Goal: Task Accomplishment & Management: Manage account settings

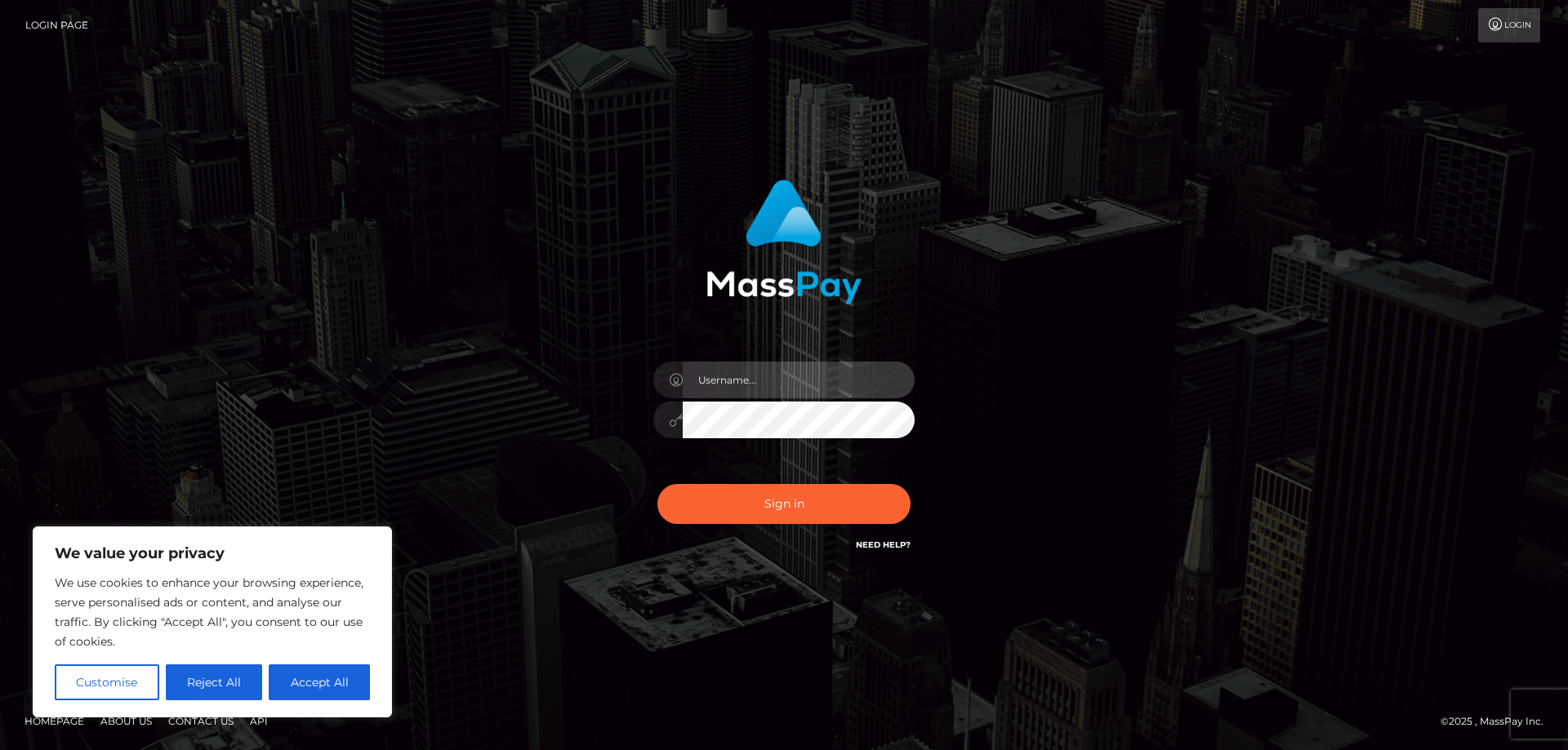
type input "[PERSON_NAME].rollacan"
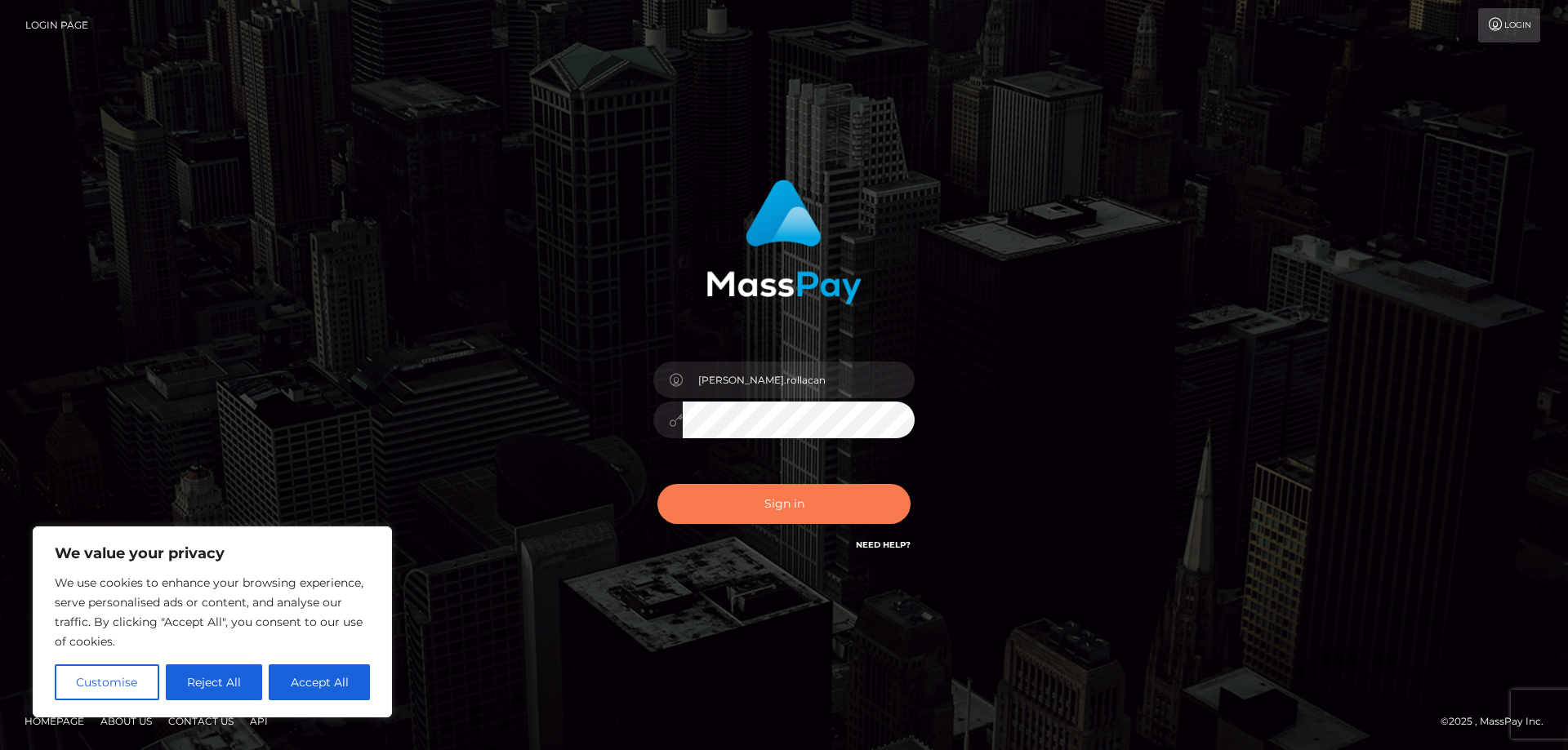
click at [794, 514] on button "Sign in" at bounding box center [784, 504] width 253 height 40
type input "[PERSON_NAME].rollacan"
click at [764, 503] on button "Sign in" at bounding box center [784, 504] width 253 height 40
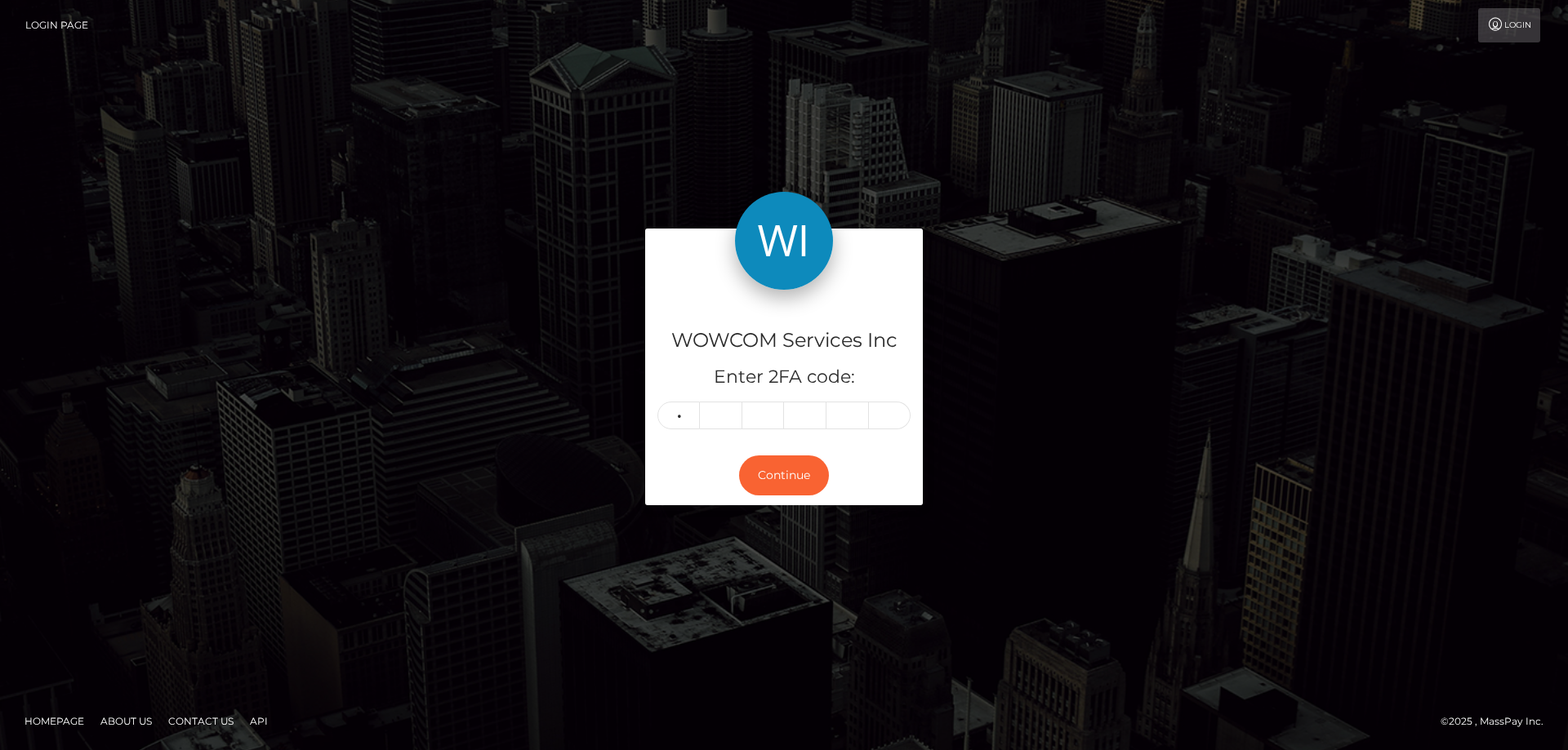
type input "4"
type input "6"
type input "2"
type input "8"
type input "0"
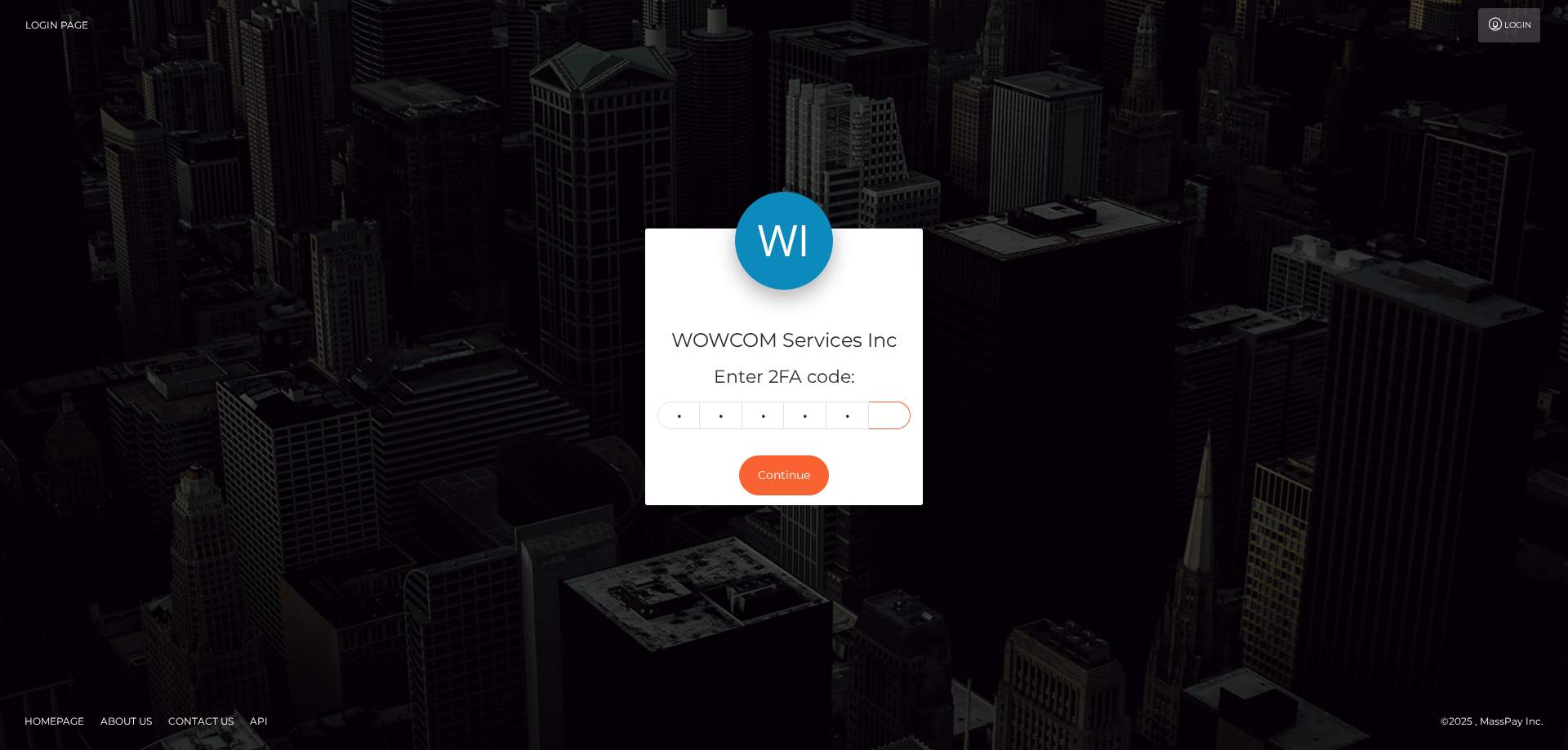
type input "5"
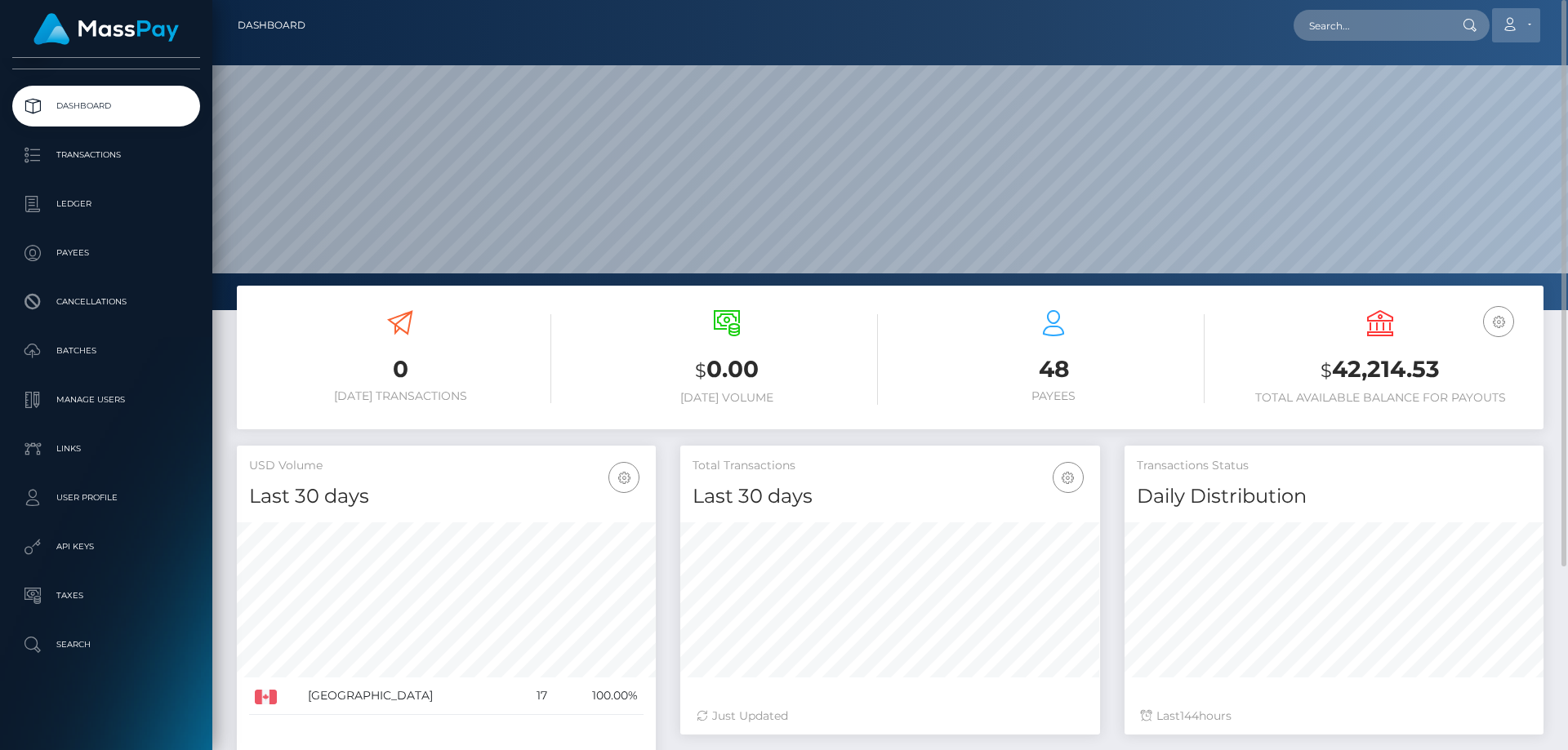
click at [1528, 27] on link "Account" at bounding box center [1516, 25] width 49 height 35
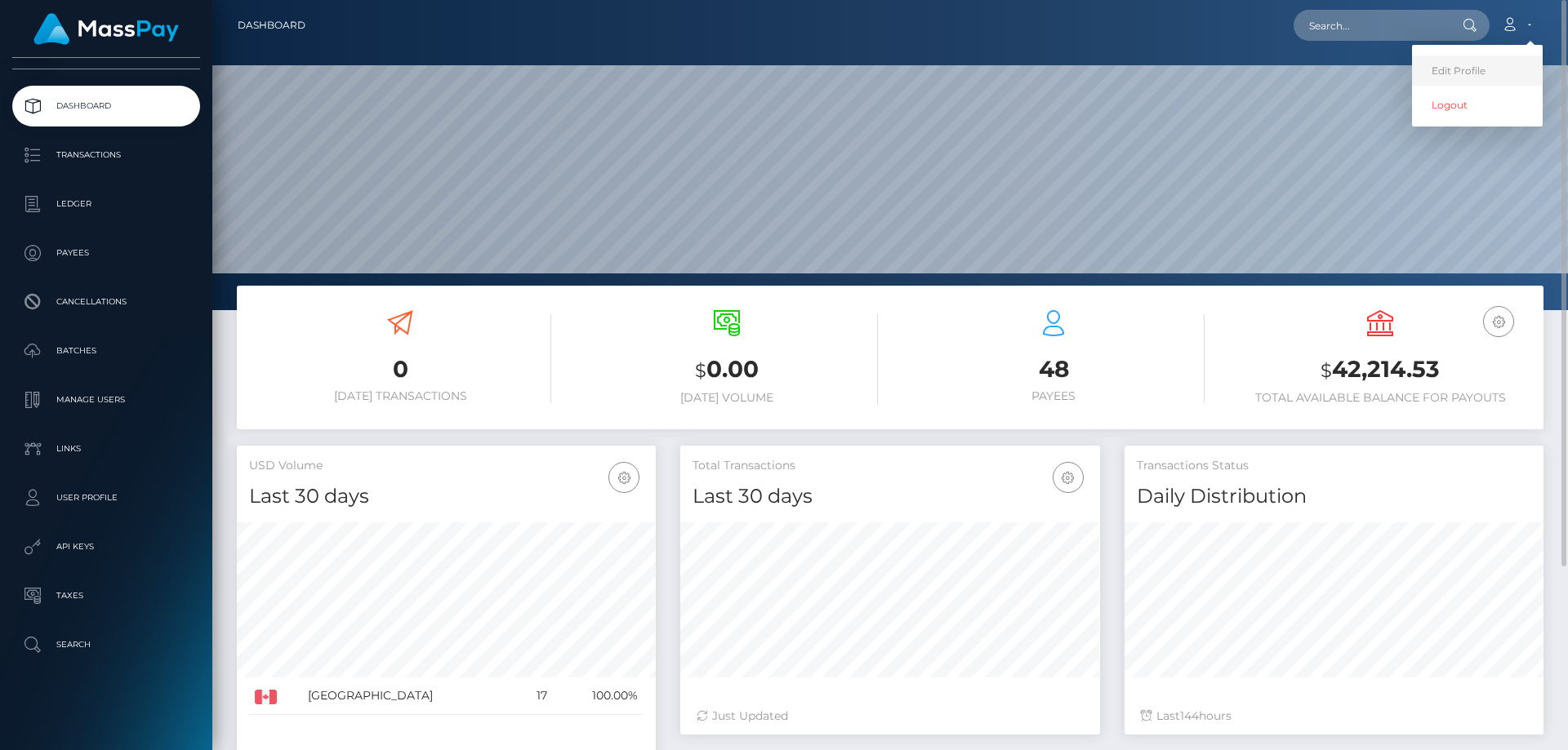
click at [1477, 67] on link "Edit Profile" at bounding box center [1477, 70] width 131 height 31
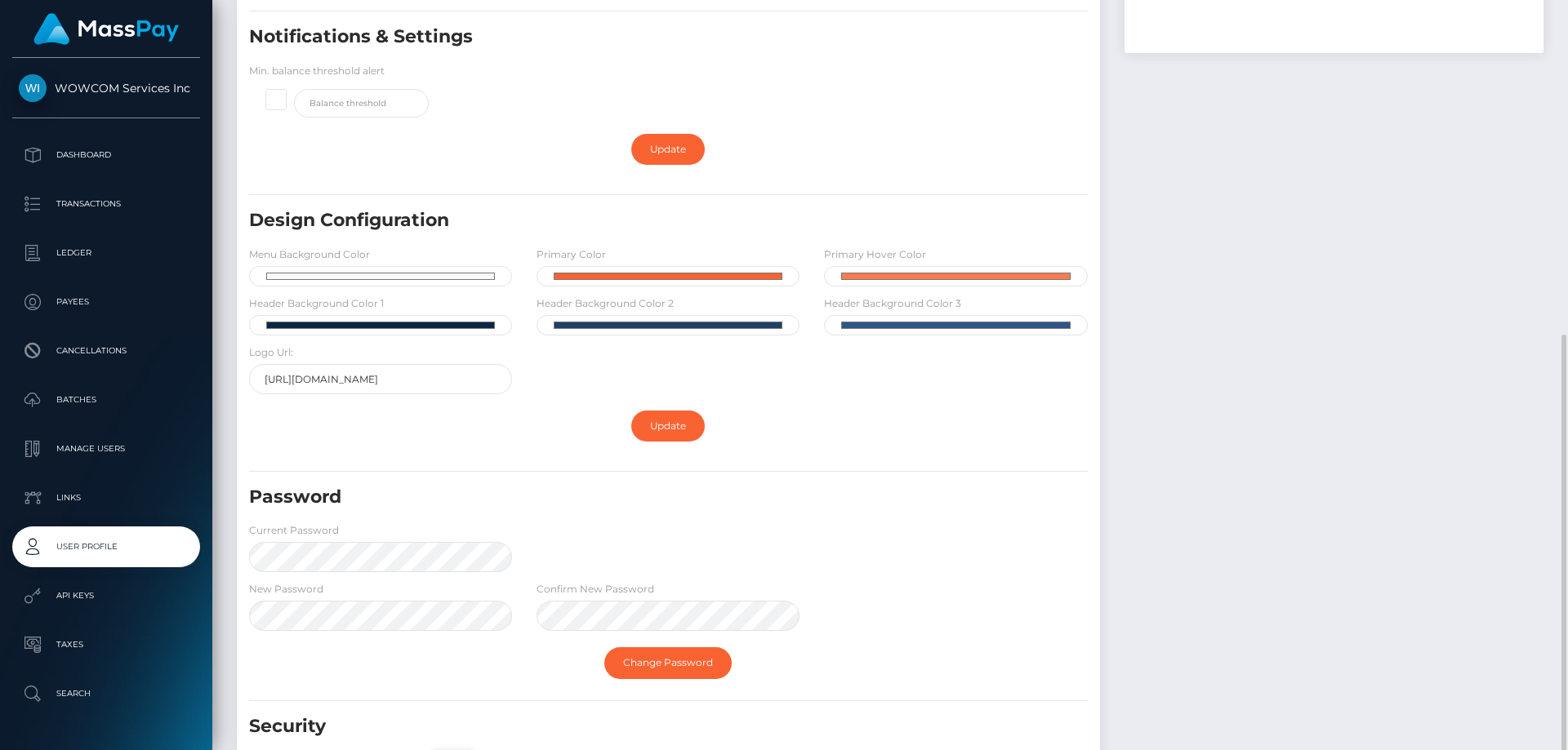
scroll to position [408, 0]
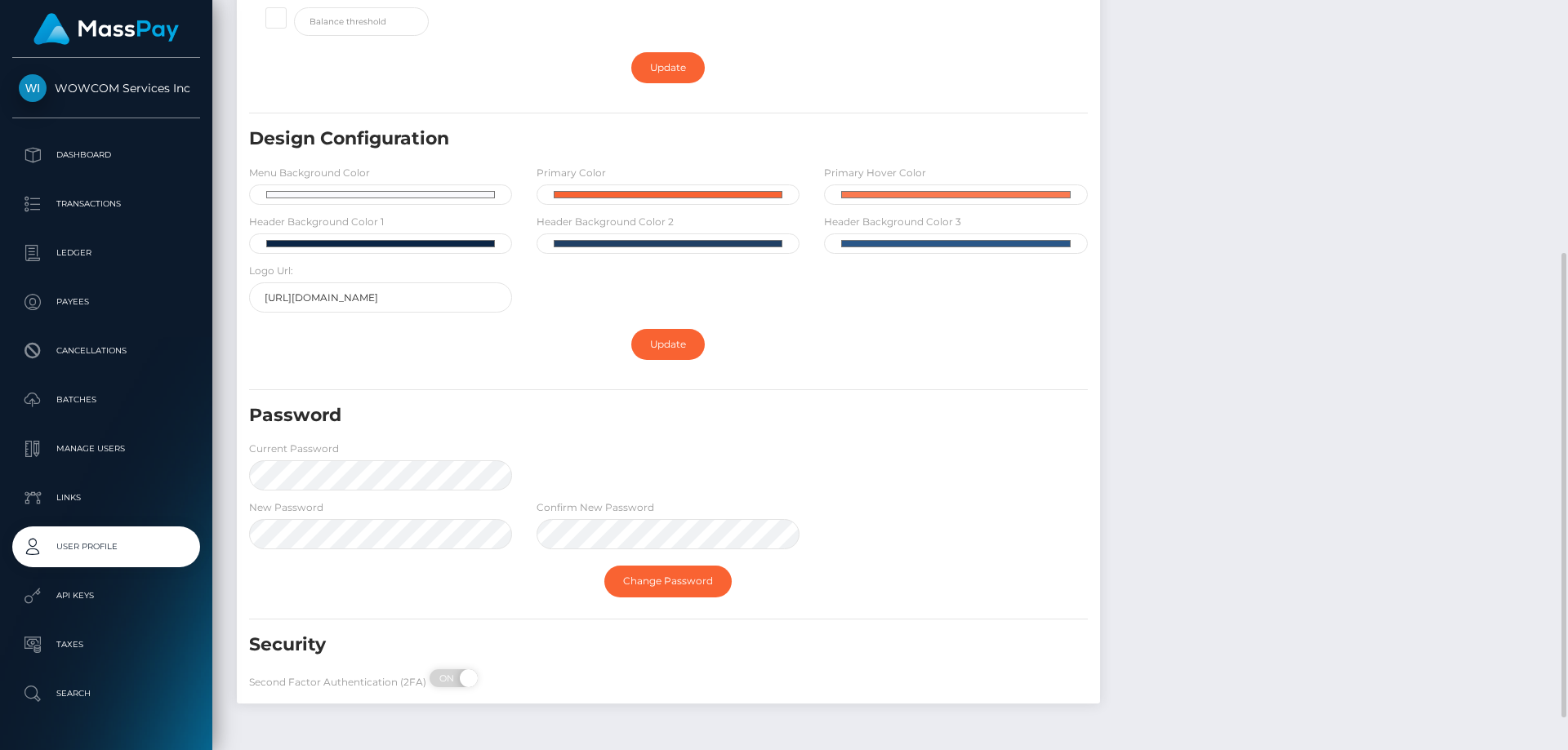
click at [554, 438] on div "Password" at bounding box center [596, 422] width 720 height 38
click at [649, 582] on link "Change Password" at bounding box center [667, 581] width 128 height 31
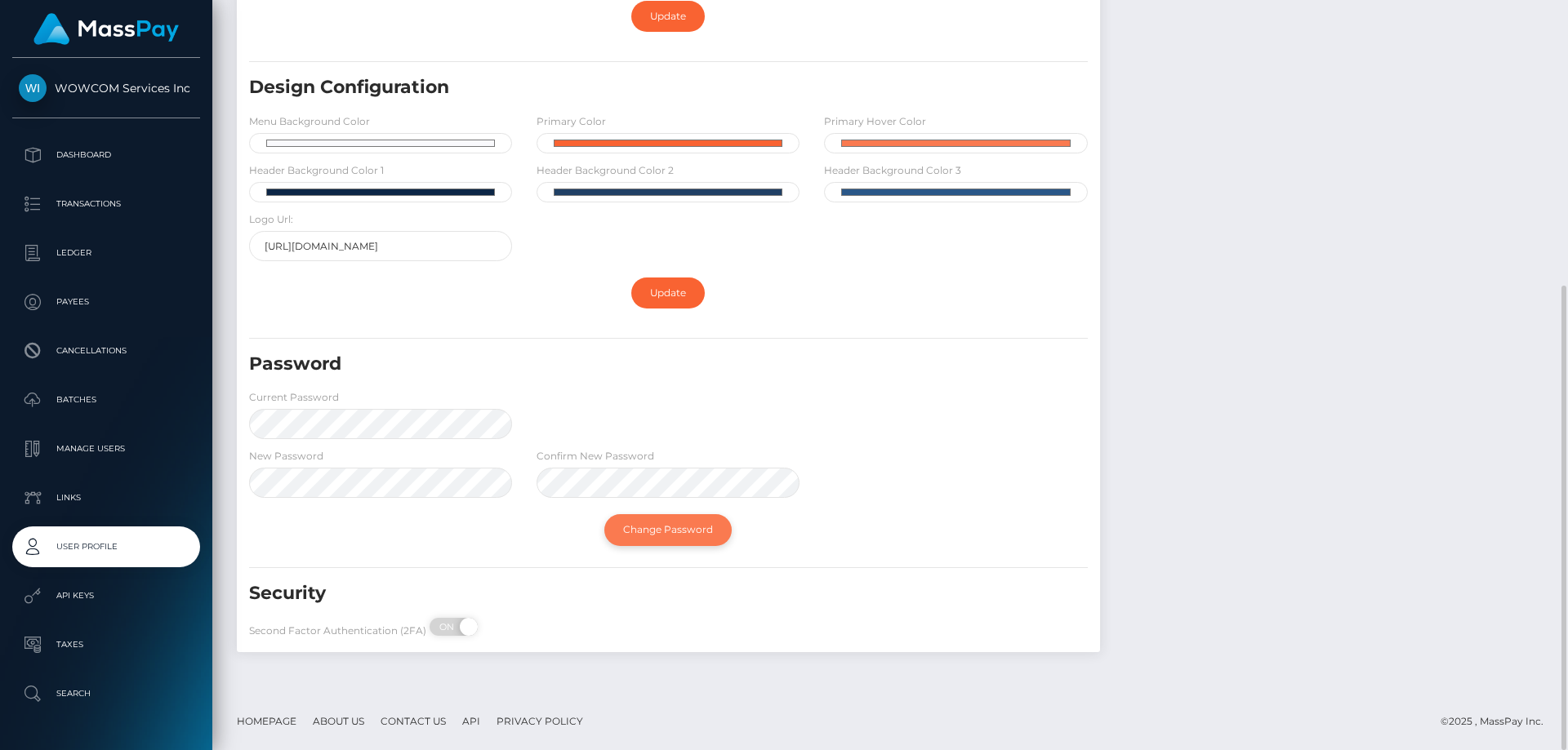
click at [660, 526] on link "Change Password" at bounding box center [667, 529] width 128 height 31
click at [415, 368] on h5 "Password" at bounding box center [601, 365] width 704 height 26
click at [527, 511] on div "Change Password" at bounding box center [668, 529] width 863 height 47
click at [677, 528] on link "Change Password" at bounding box center [667, 529] width 128 height 31
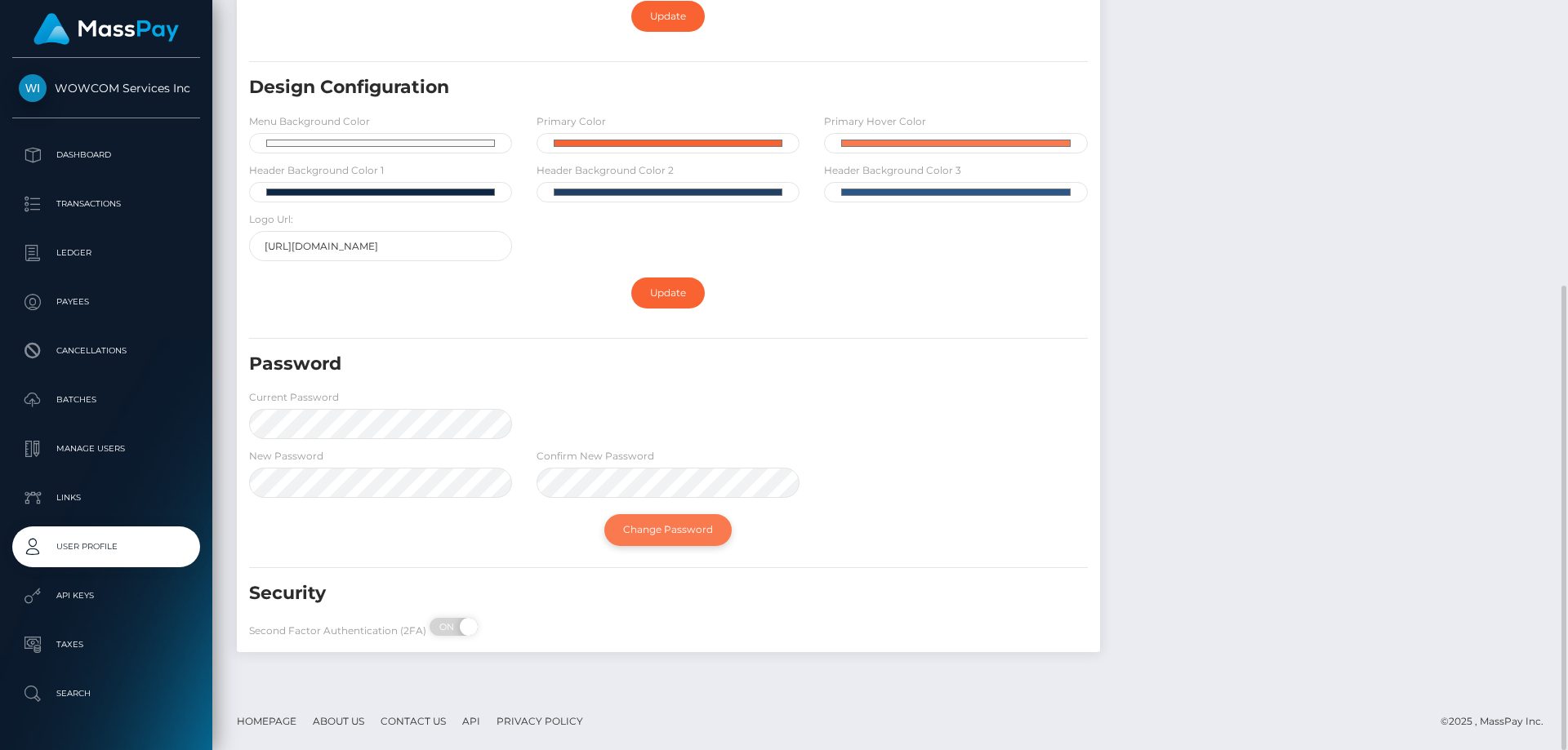
click at [677, 528] on link "Change Password" at bounding box center [667, 529] width 128 height 31
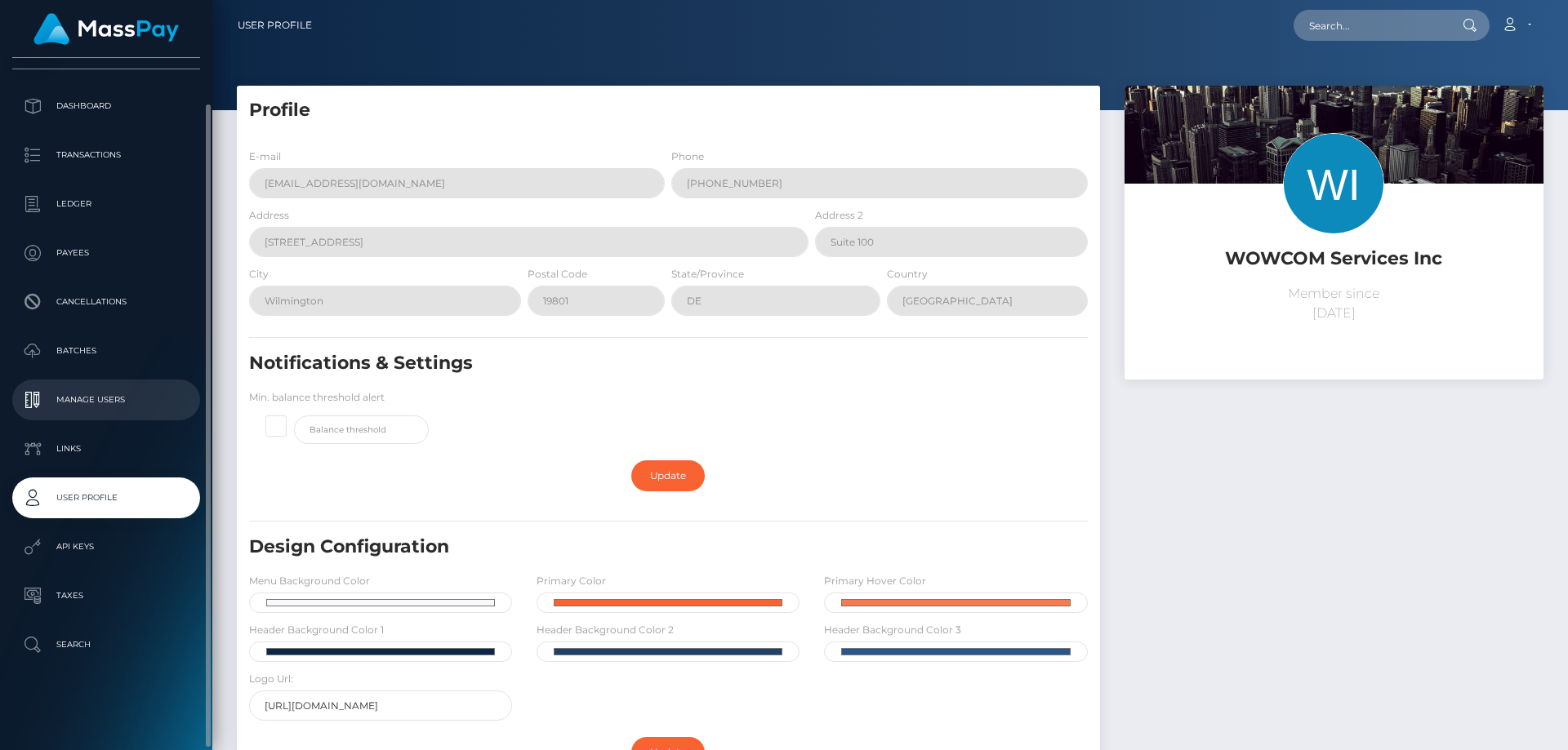
scroll to position [0, 0]
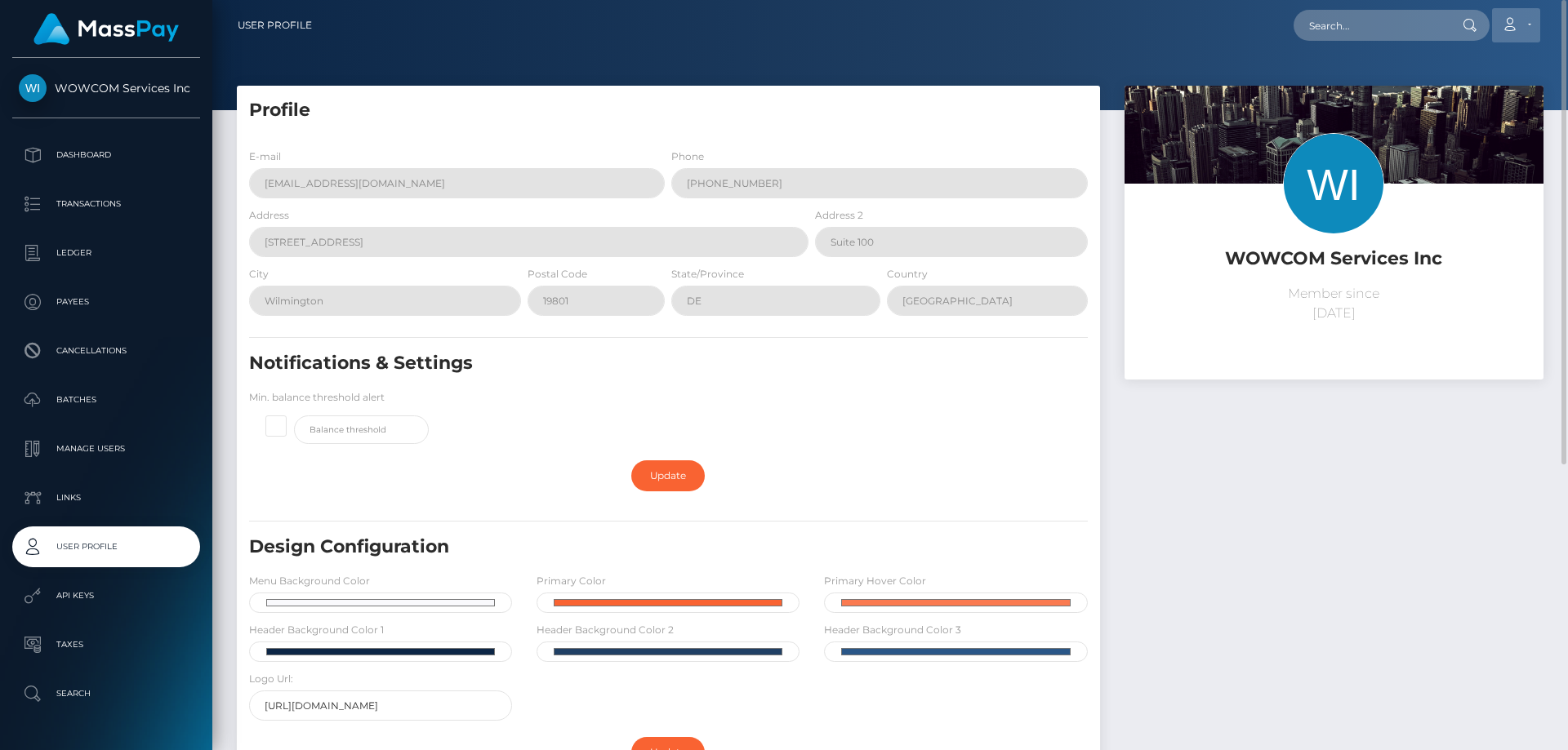
click at [1529, 29] on link "Account" at bounding box center [1516, 25] width 49 height 35
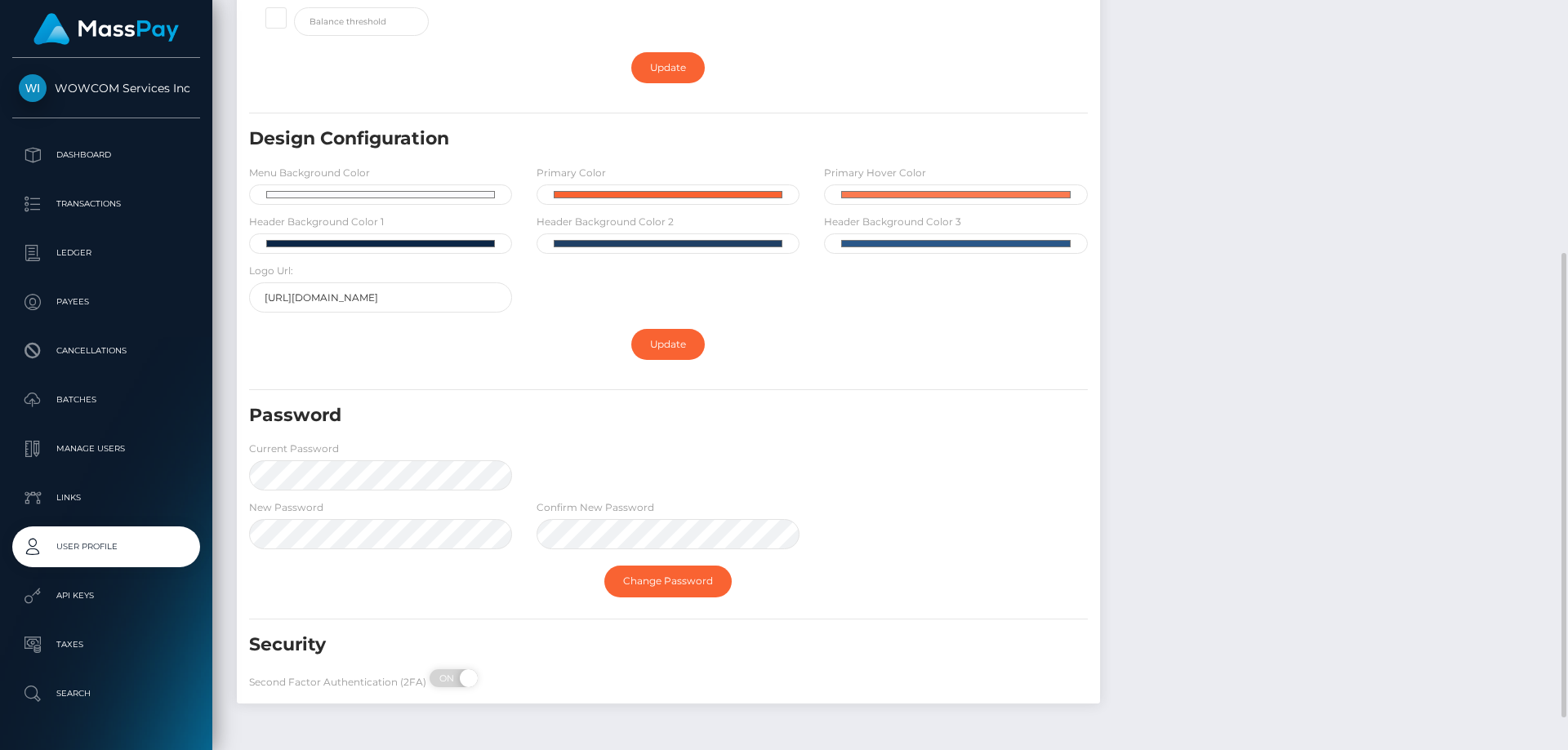
scroll to position [459, 0]
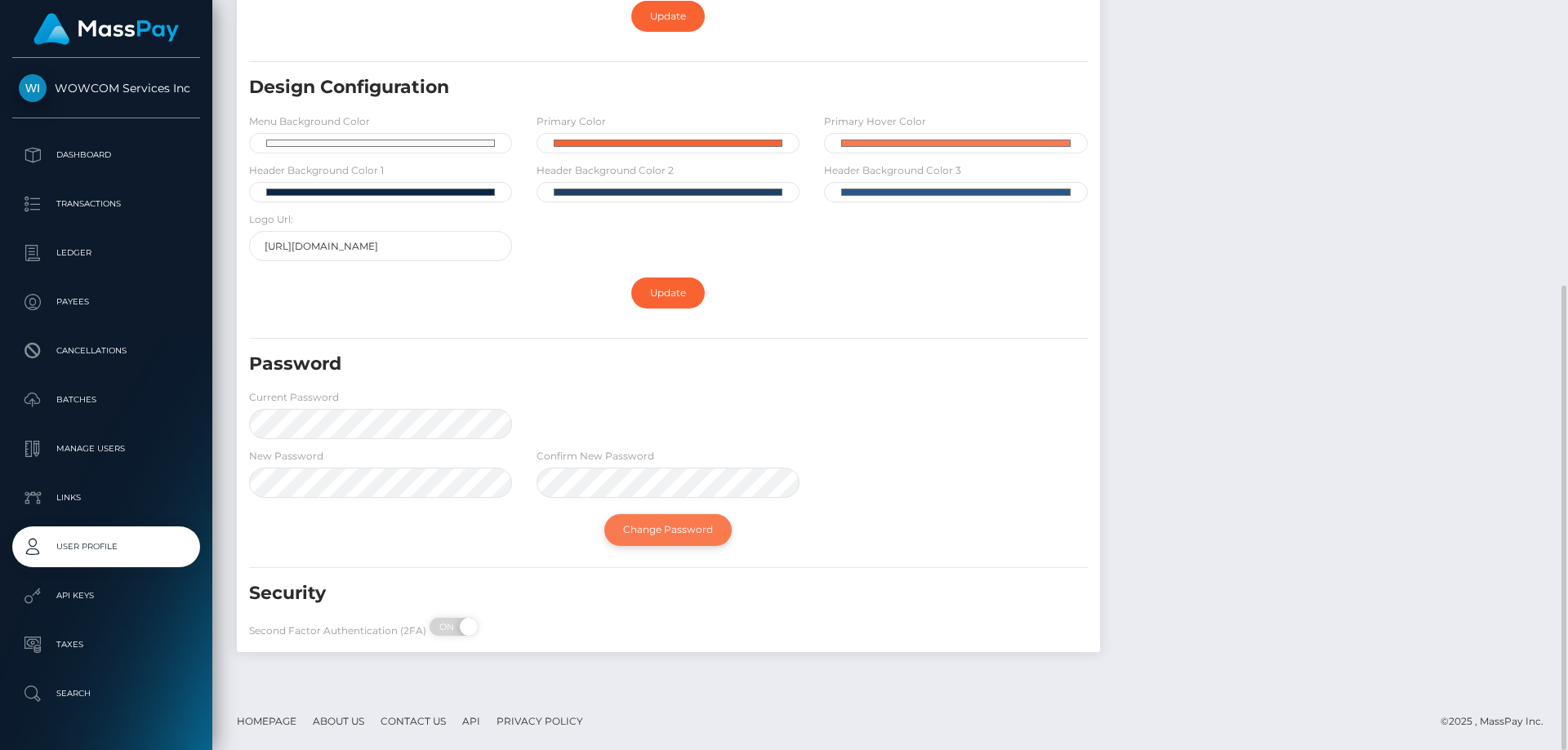
click at [674, 543] on link "Change Password" at bounding box center [667, 529] width 128 height 31
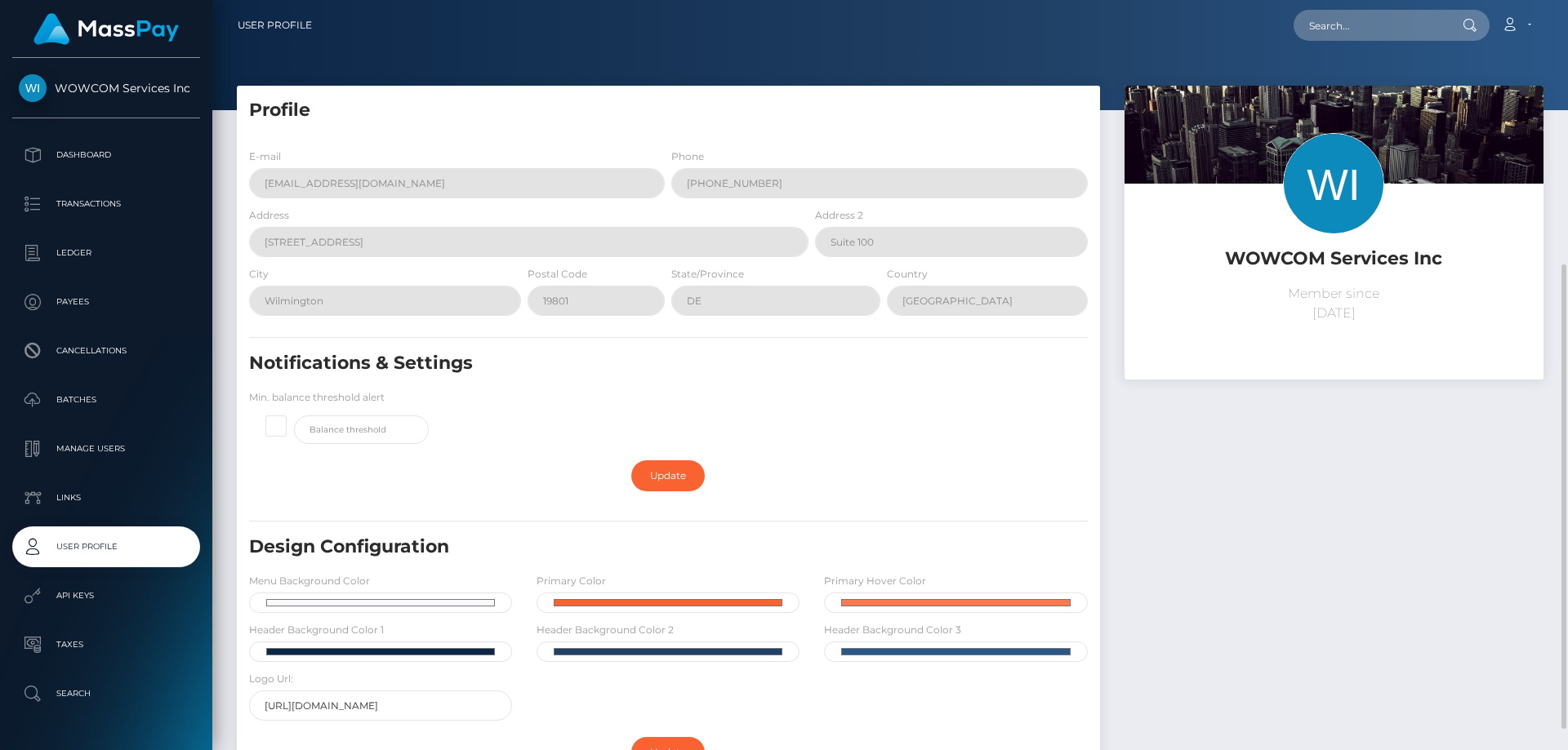
scroll to position [408, 0]
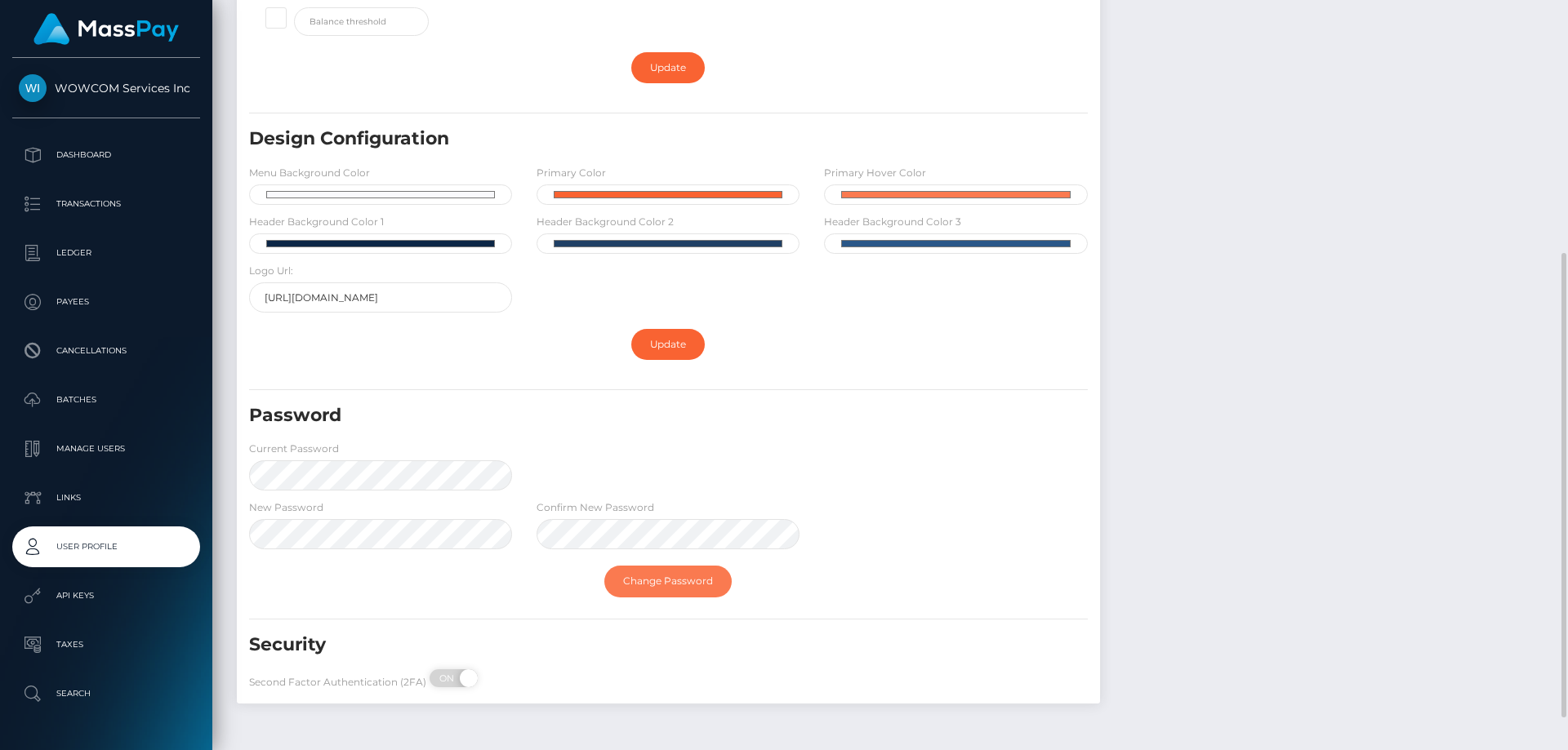
drag, startPoint x: 686, startPoint y: 573, endPoint x: 595, endPoint y: 562, distance: 91.7
click at [686, 572] on link "Change Password" at bounding box center [667, 581] width 128 height 31
drag, startPoint x: 895, startPoint y: 430, endPoint x: 882, endPoint y: 431, distance: 13.0
click at [882, 431] on div "Password" at bounding box center [596, 422] width 720 height 38
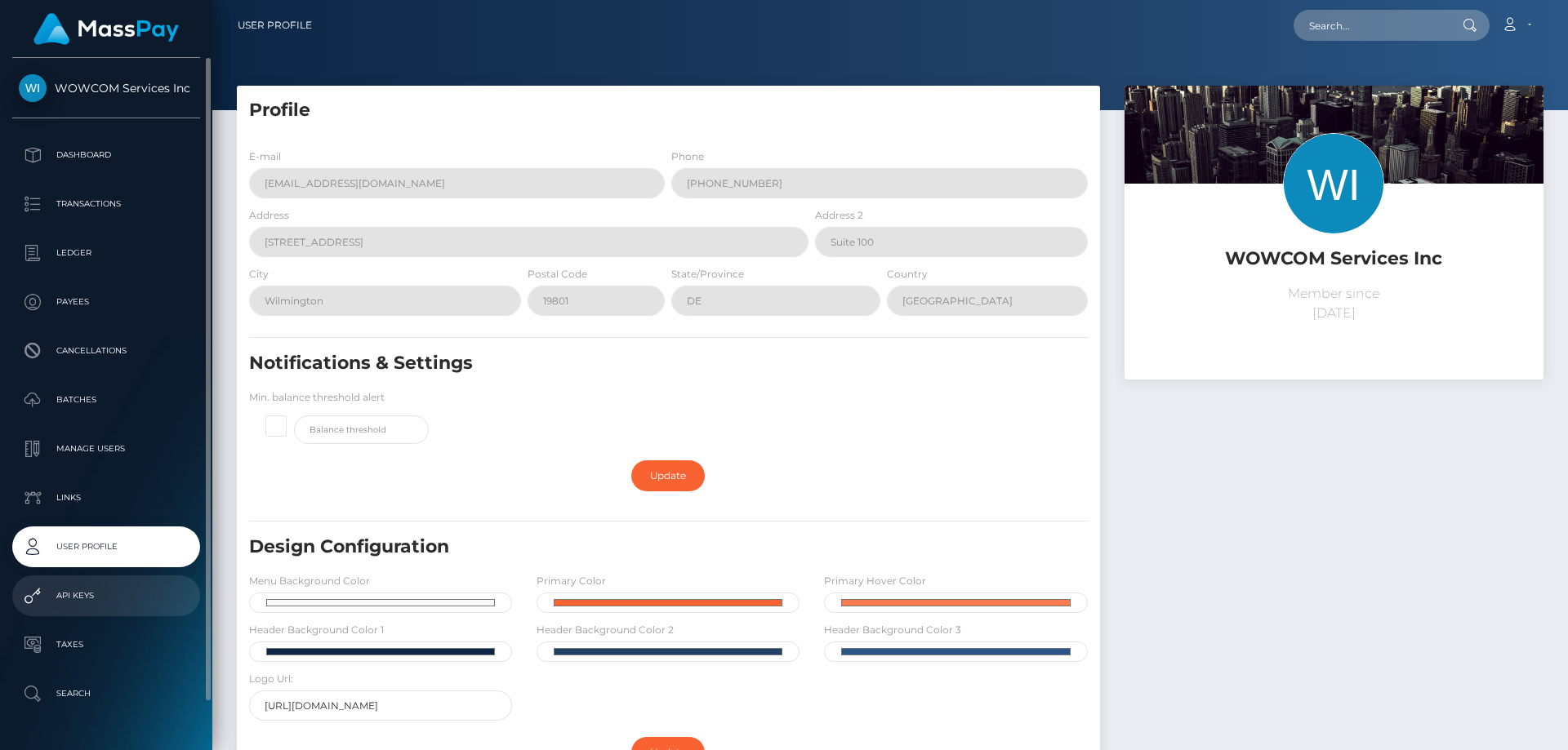
scroll to position [48, 0]
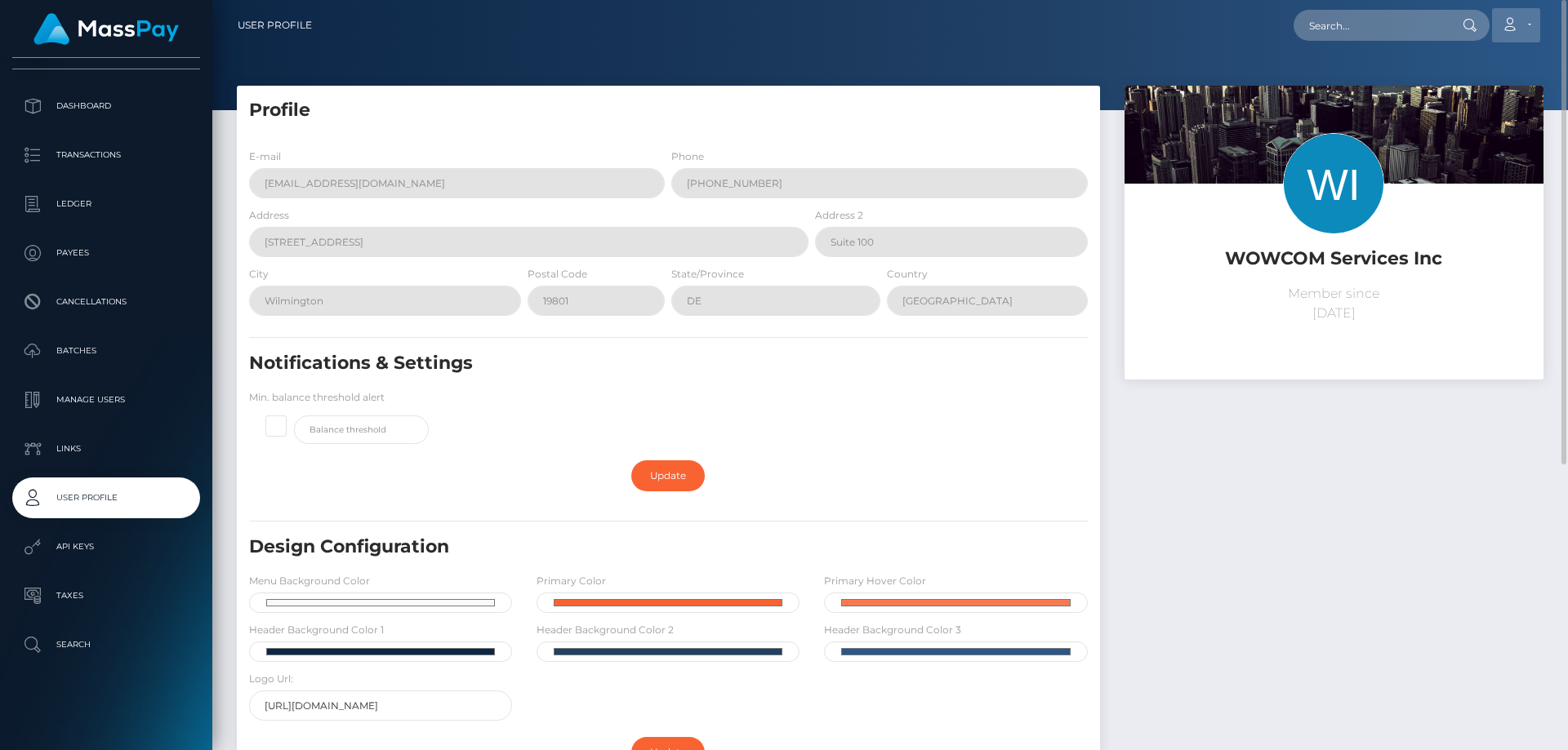
click at [1520, 26] on link "Account" at bounding box center [1516, 25] width 49 height 35
click at [1144, 15] on div "Loading... Loading... Account Edit Profile Logout" at bounding box center [933, 25] width 1218 height 35
click at [266, 22] on link "User Profile" at bounding box center [274, 25] width 74 height 35
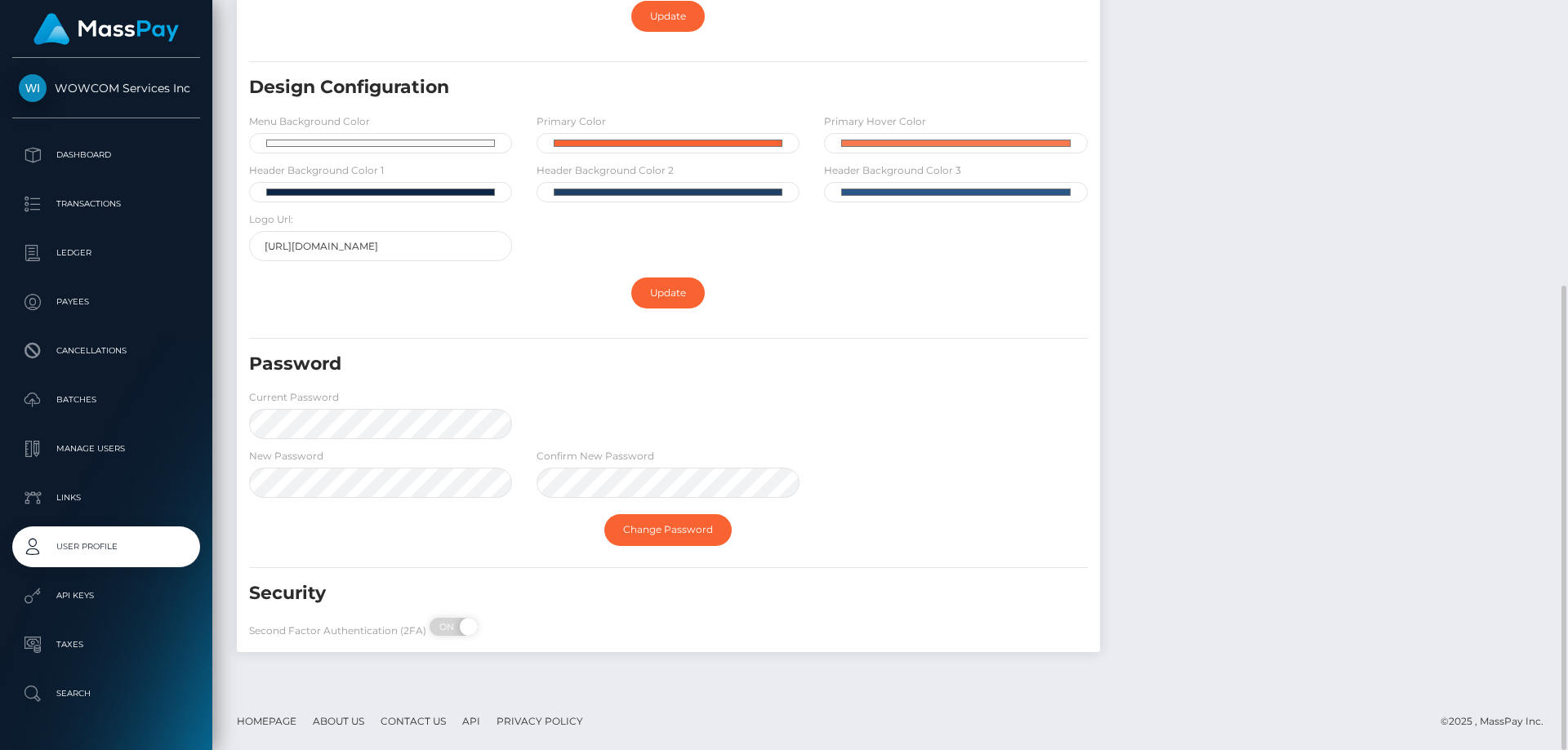
scroll to position [459, 0]
click at [1021, 455] on div "New Password Confirm New Password" at bounding box center [668, 476] width 863 height 58
click at [680, 515] on link "Change Password" at bounding box center [667, 529] width 128 height 31
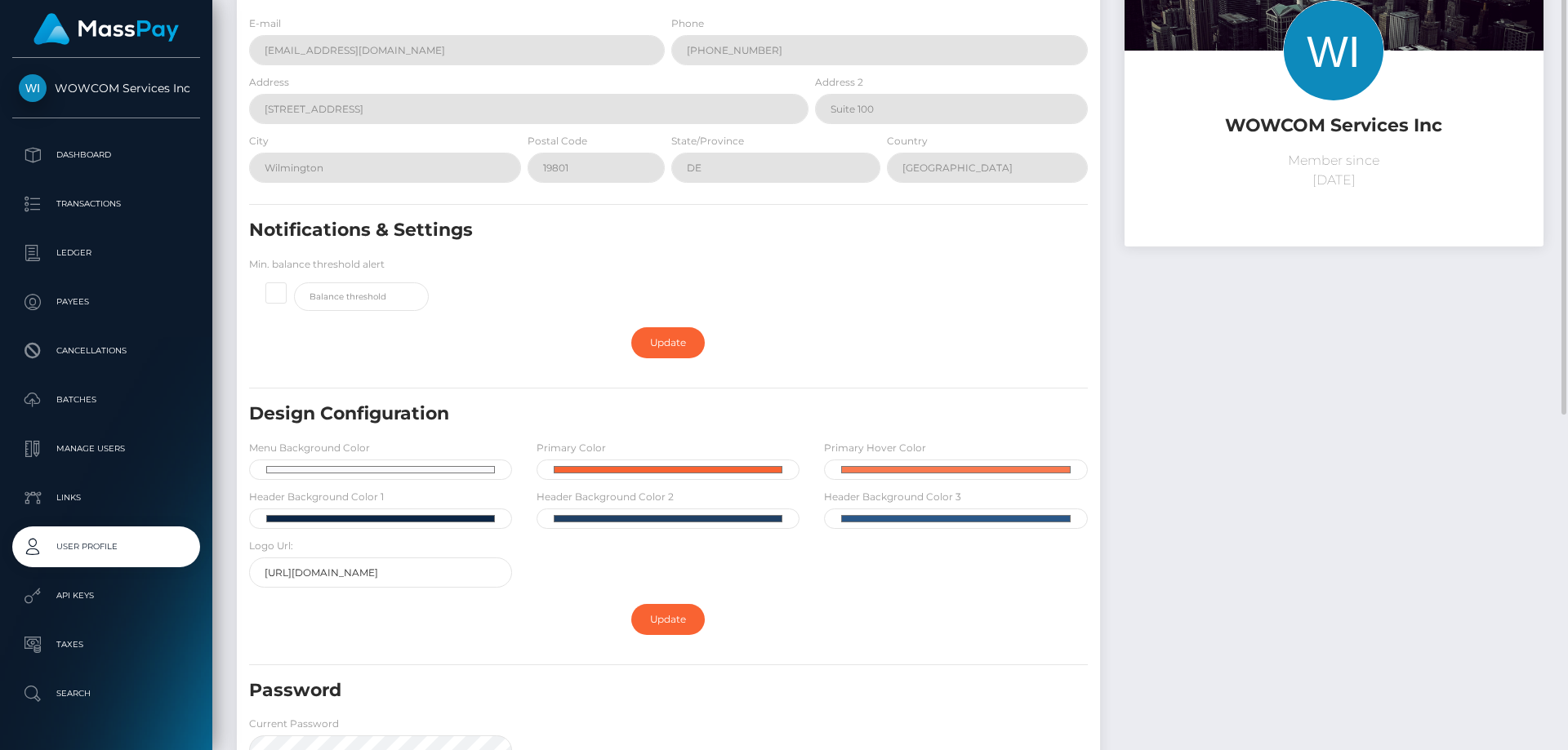
scroll to position [0, 0]
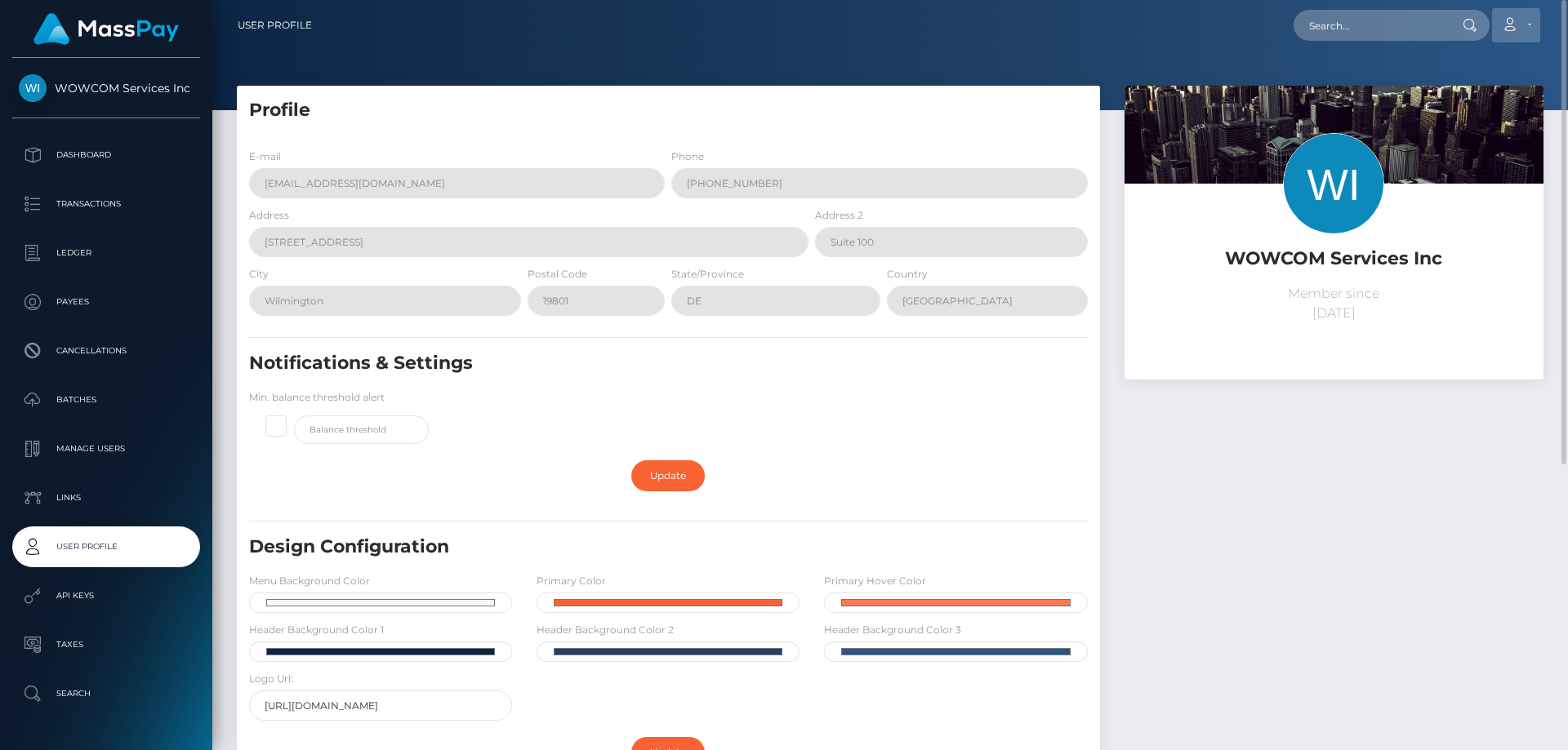
click at [1514, 26] on icon at bounding box center [1509, 24] width 17 height 13
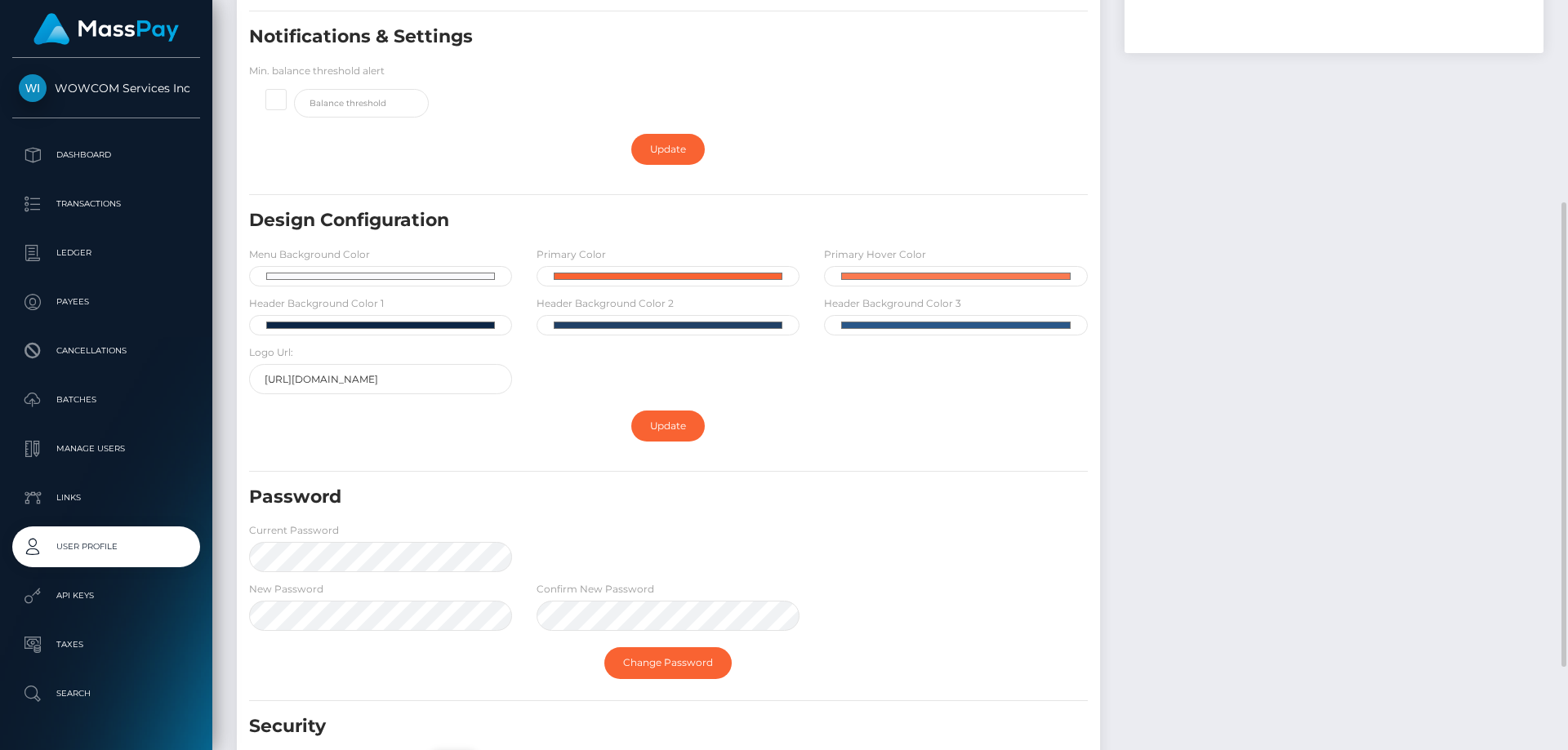
scroll to position [459, 0]
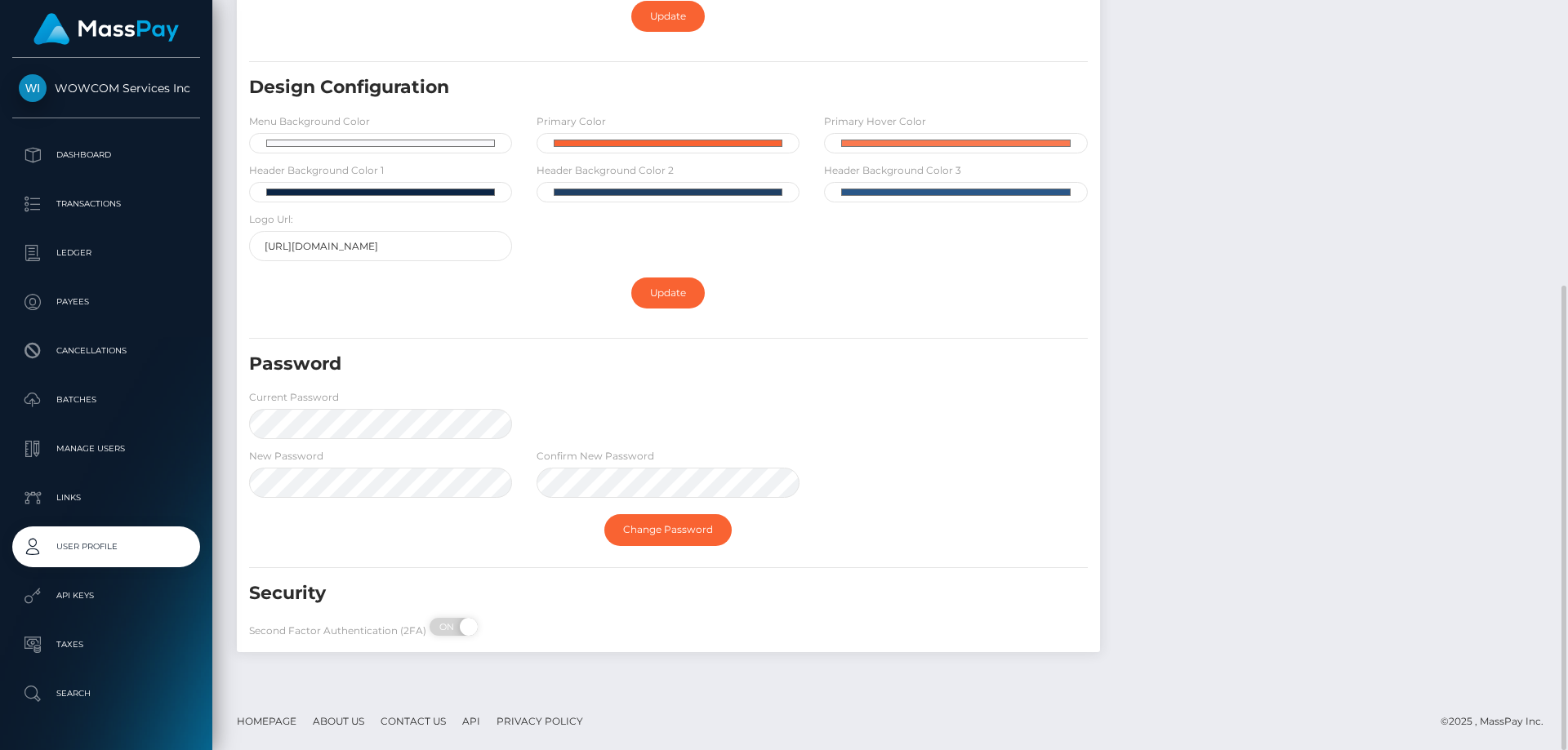
click at [700, 403] on div "Password Current Password" at bounding box center [668, 400] width 863 height 96
click at [555, 576] on form "E-mail agridea@metawin.inc Phone +000000000 Address 108 W 13th St Address 2 Sui…" at bounding box center [668, 166] width 838 height 957
click at [658, 533] on link "Change Password" at bounding box center [667, 529] width 128 height 31
click at [658, 405] on div "Password Current Password" at bounding box center [668, 400] width 863 height 96
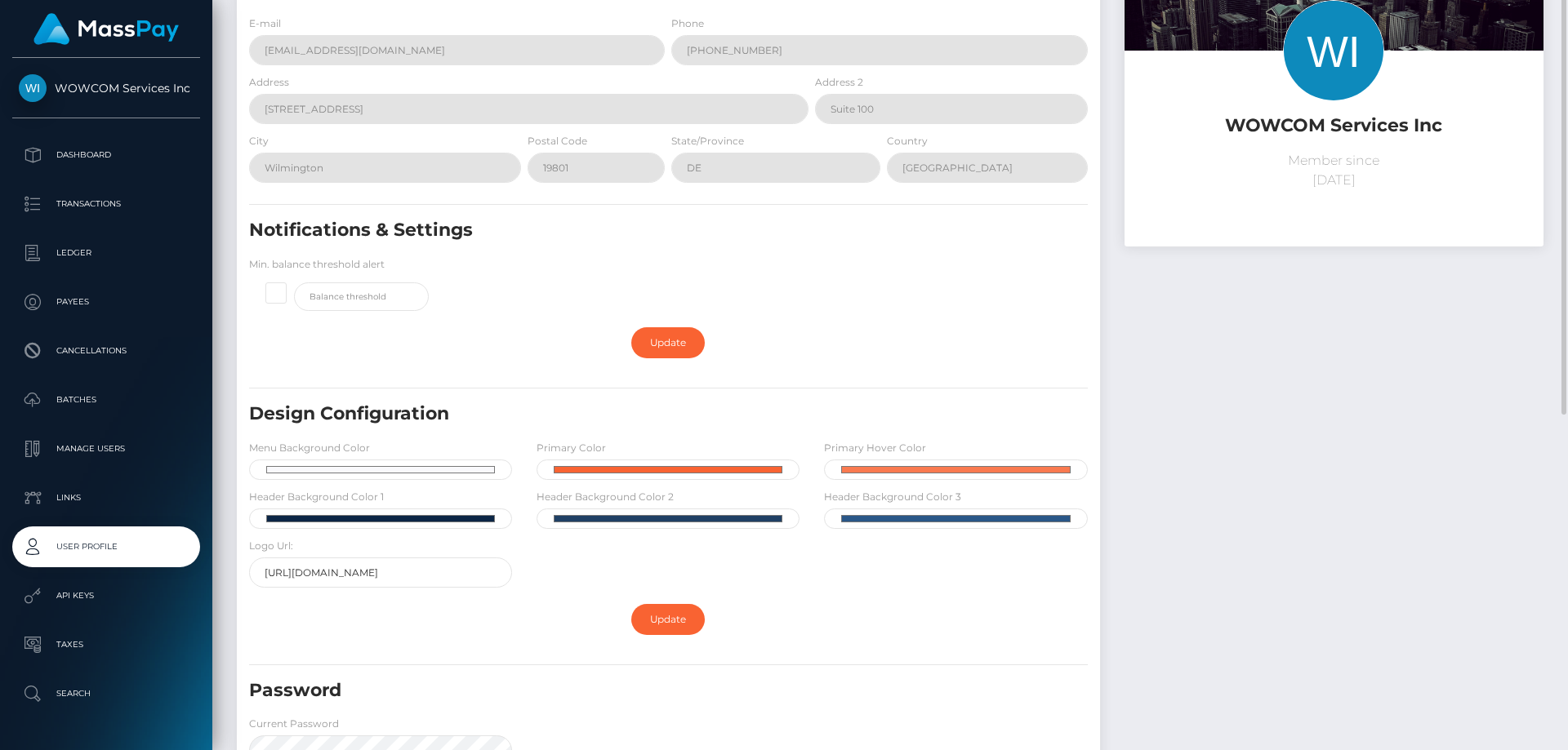
scroll to position [0, 0]
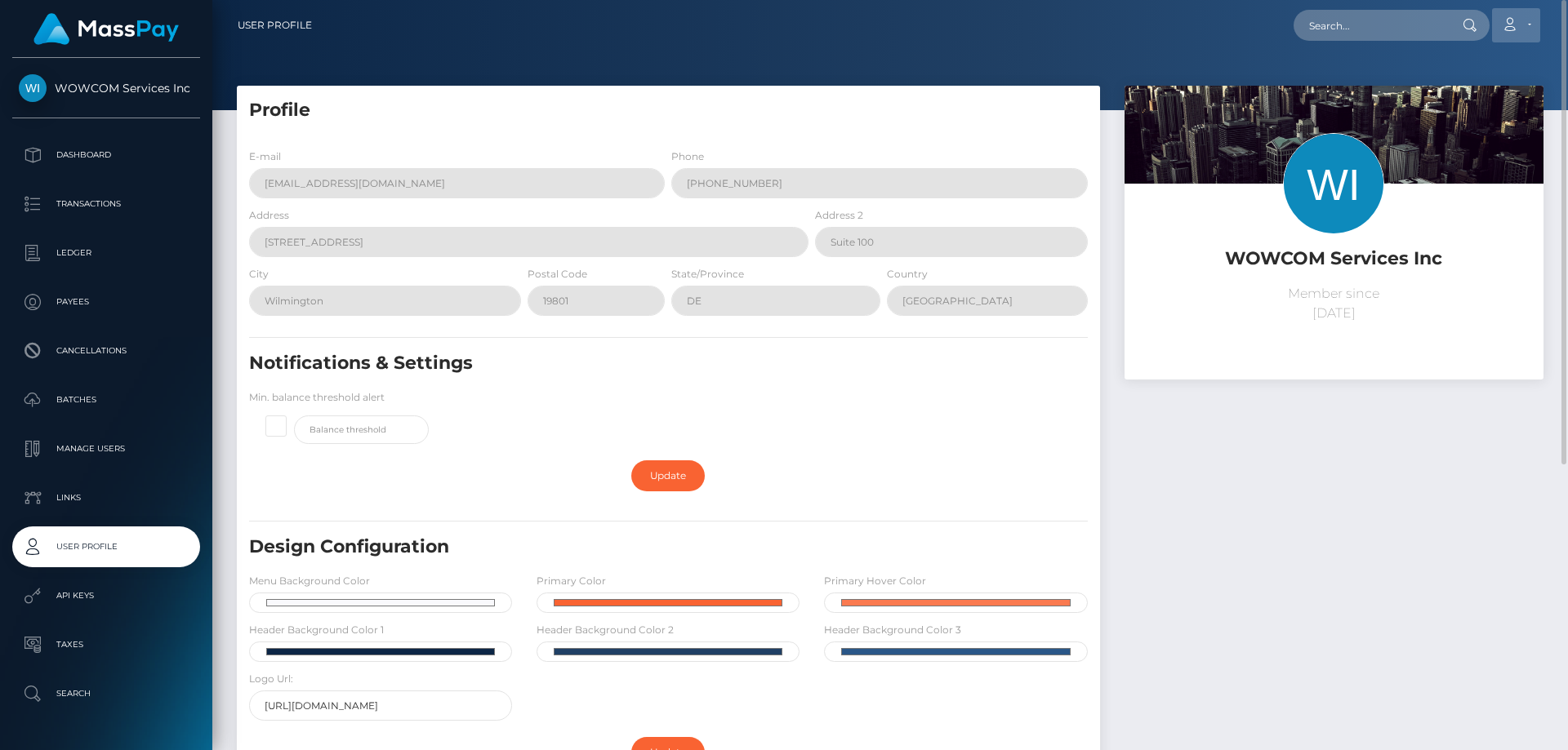
click at [1522, 24] on link "Account" at bounding box center [1516, 25] width 49 height 35
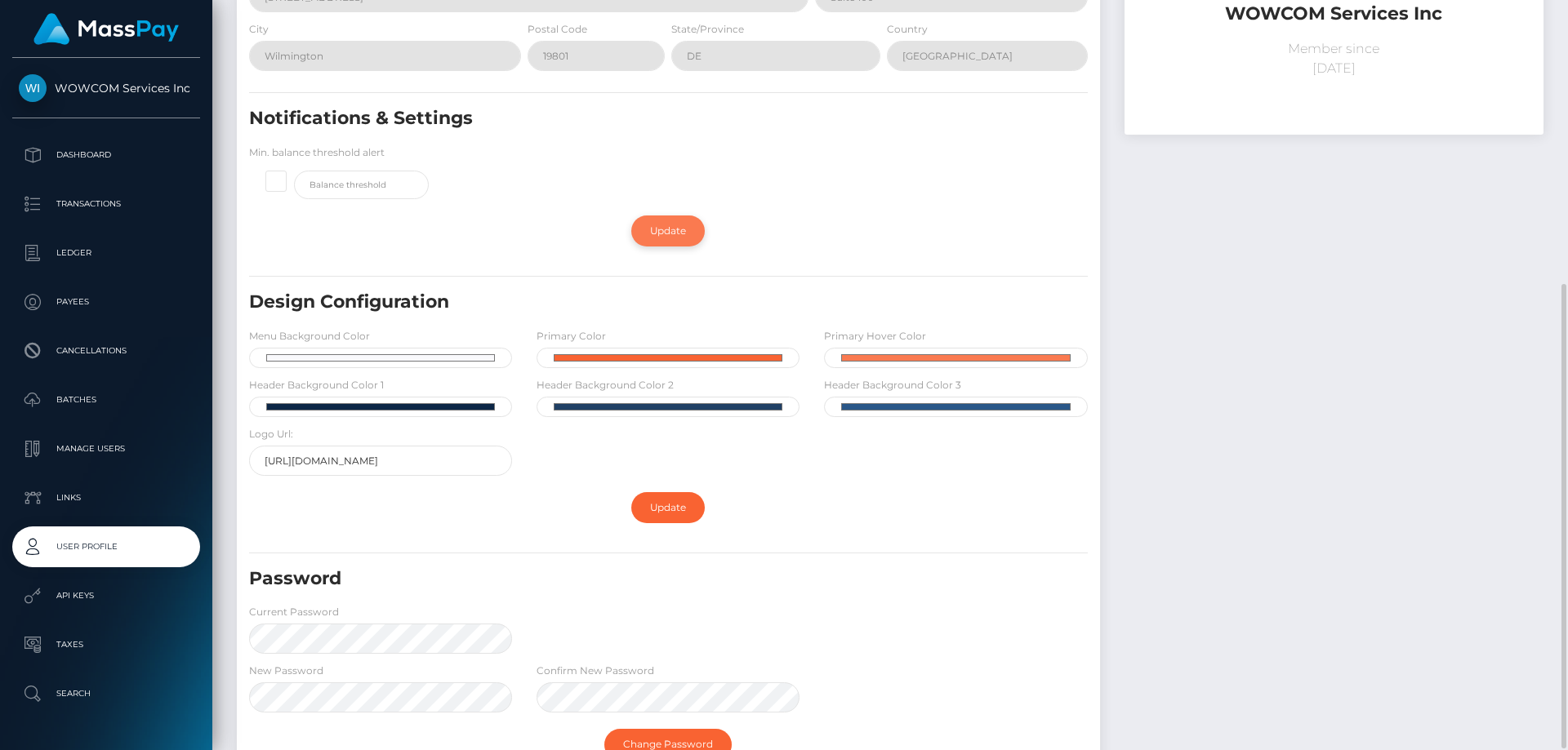
scroll to position [459, 0]
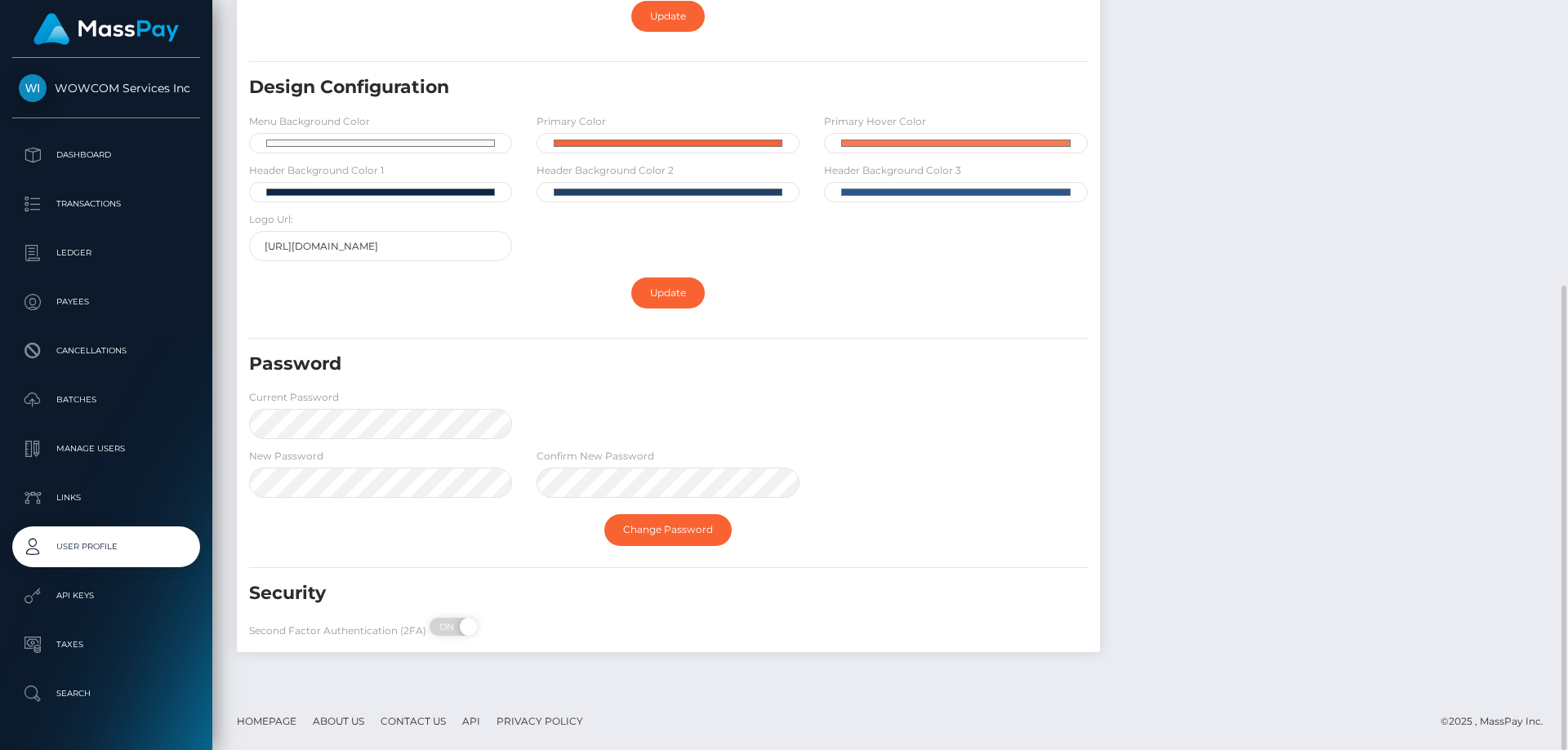
click at [649, 422] on div "Password Current Password" at bounding box center [668, 400] width 863 height 96
click at [642, 534] on link "Change Password" at bounding box center [667, 529] width 128 height 31
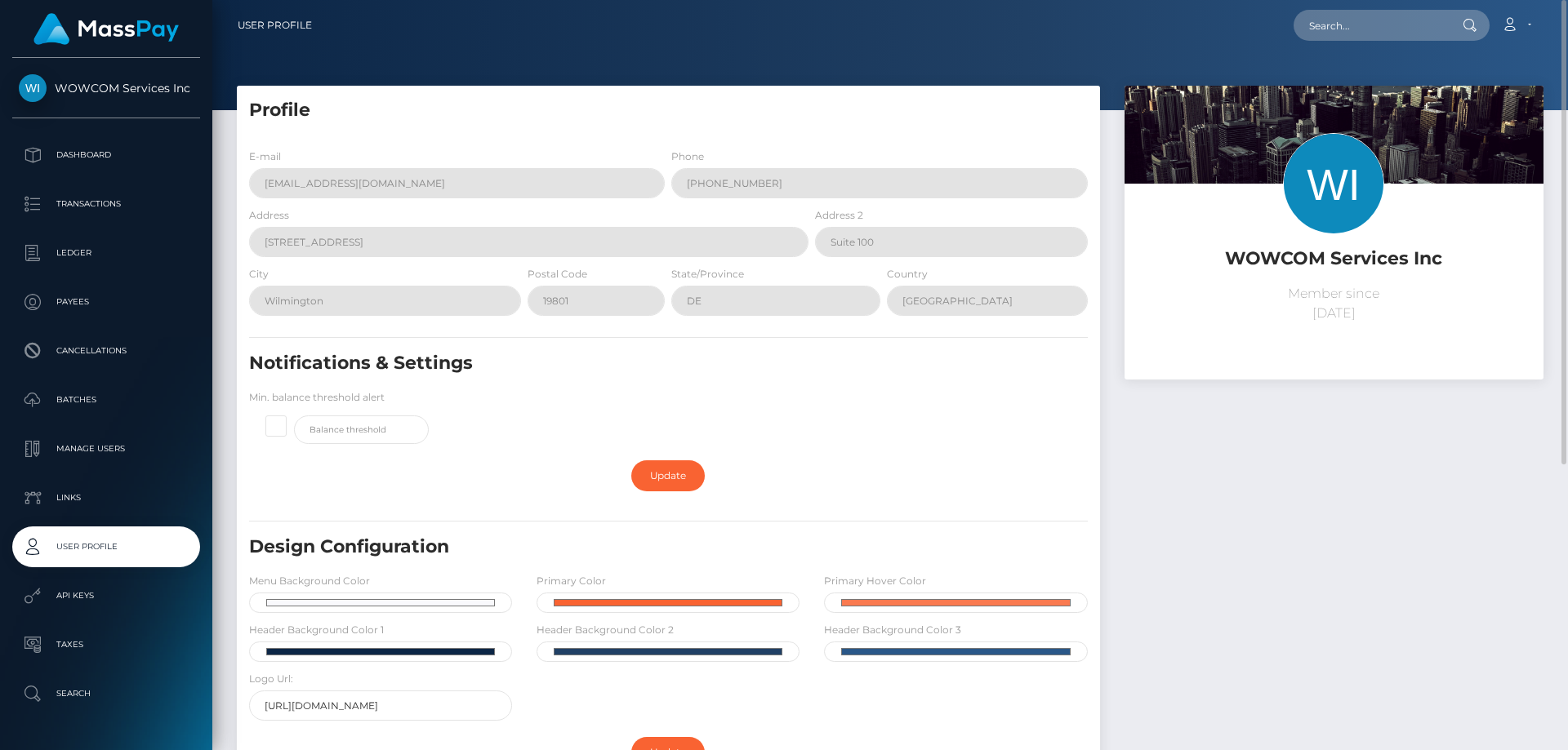
scroll to position [327, 0]
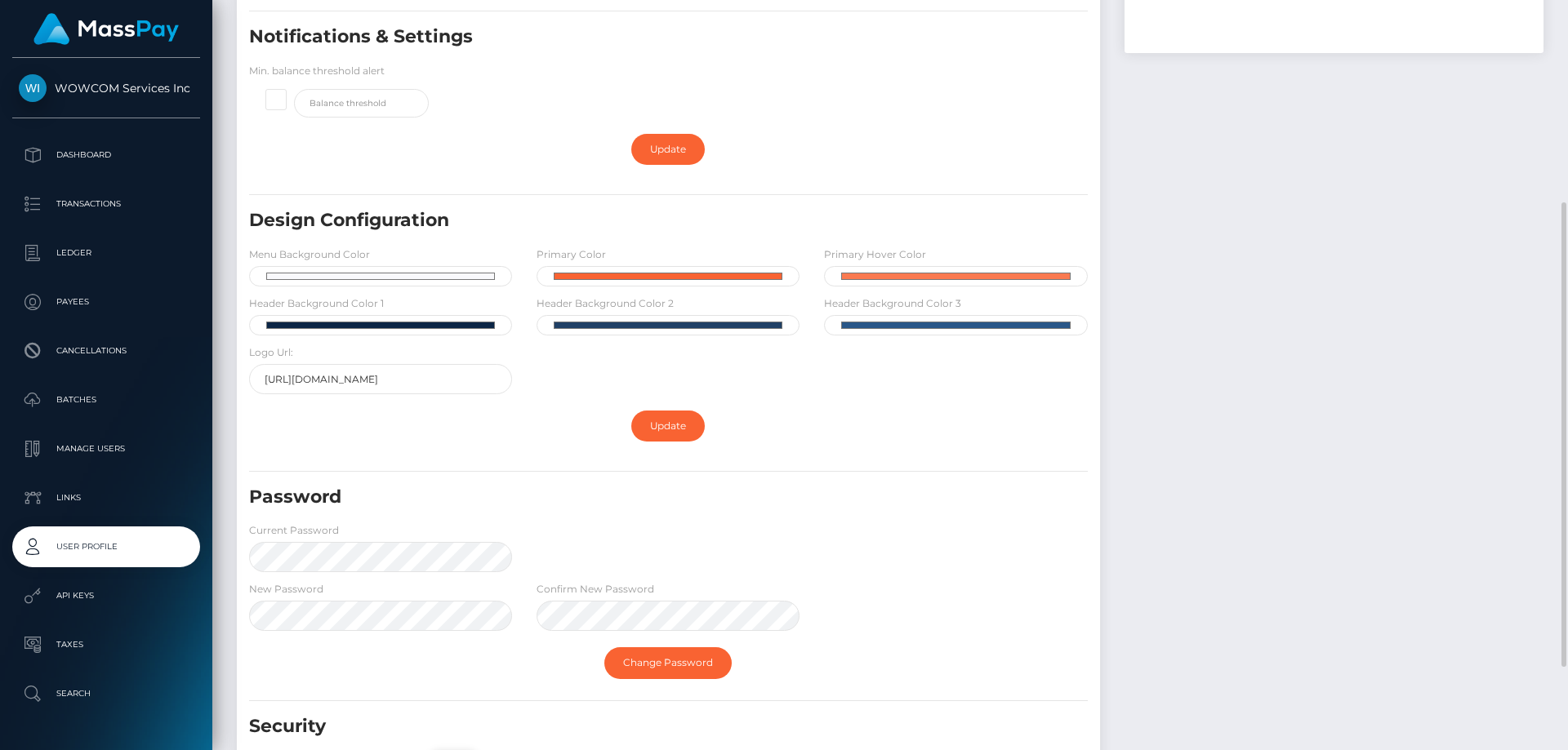
click at [672, 475] on form "E-mail agridea@metawin.inc Phone +000000000 Address 108 W 13th St Address 2 Sui…" at bounding box center [668, 299] width 838 height 957
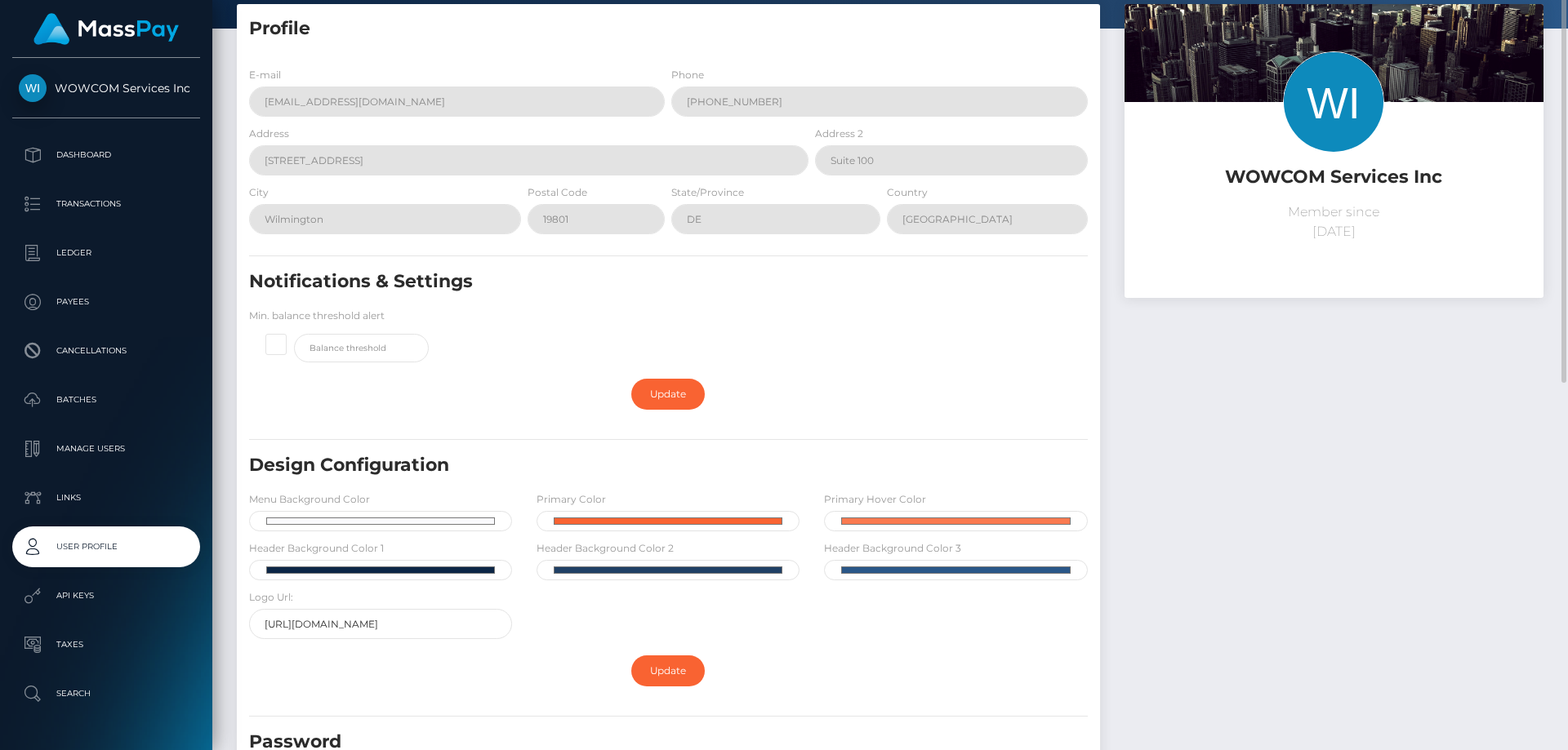
scroll to position [0, 0]
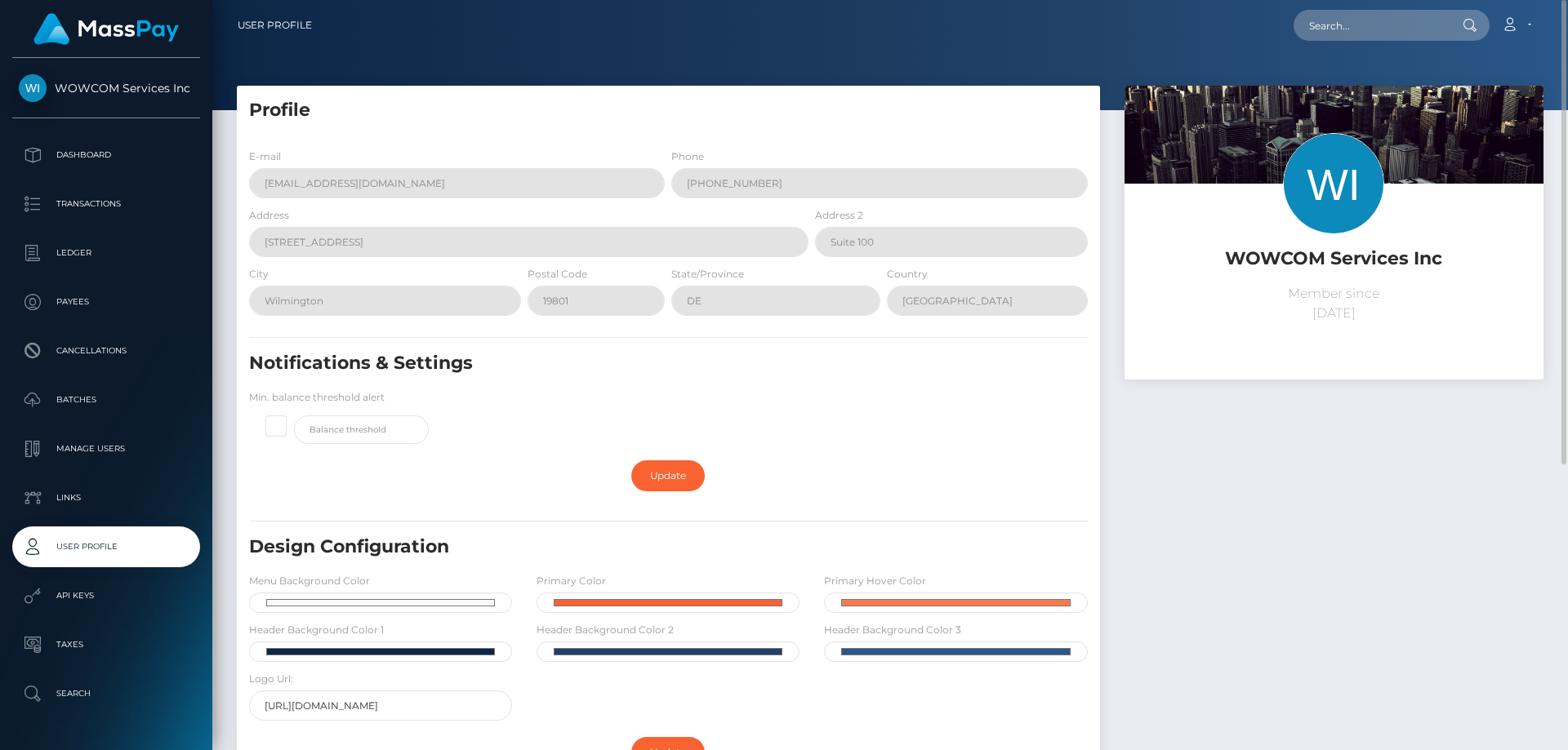
click at [864, 450] on div "Notifications & Settings Min. balance threshold alert" at bounding box center [668, 402] width 863 height 101
click at [1526, 20] on link "Account" at bounding box center [1516, 25] width 49 height 35
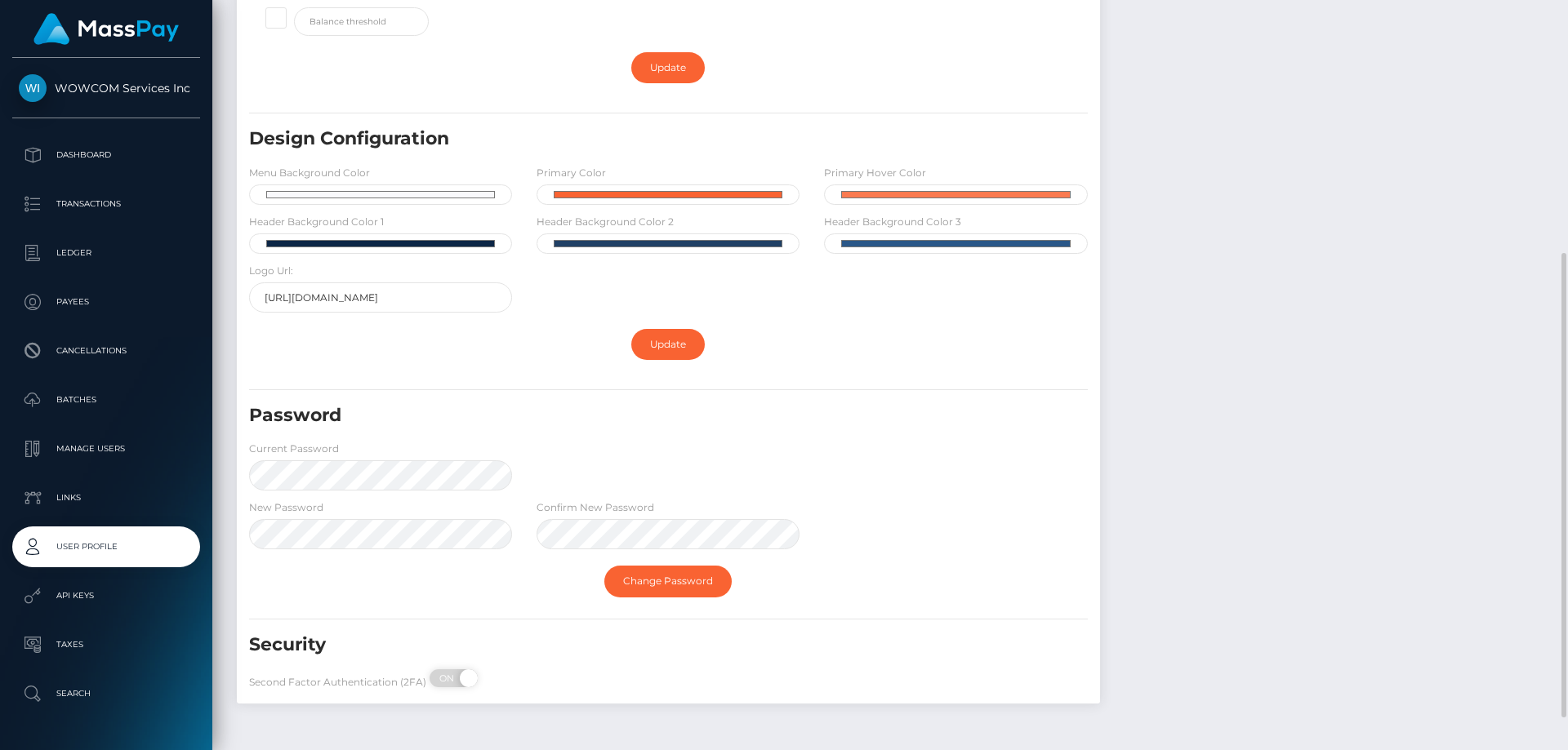
scroll to position [459, 0]
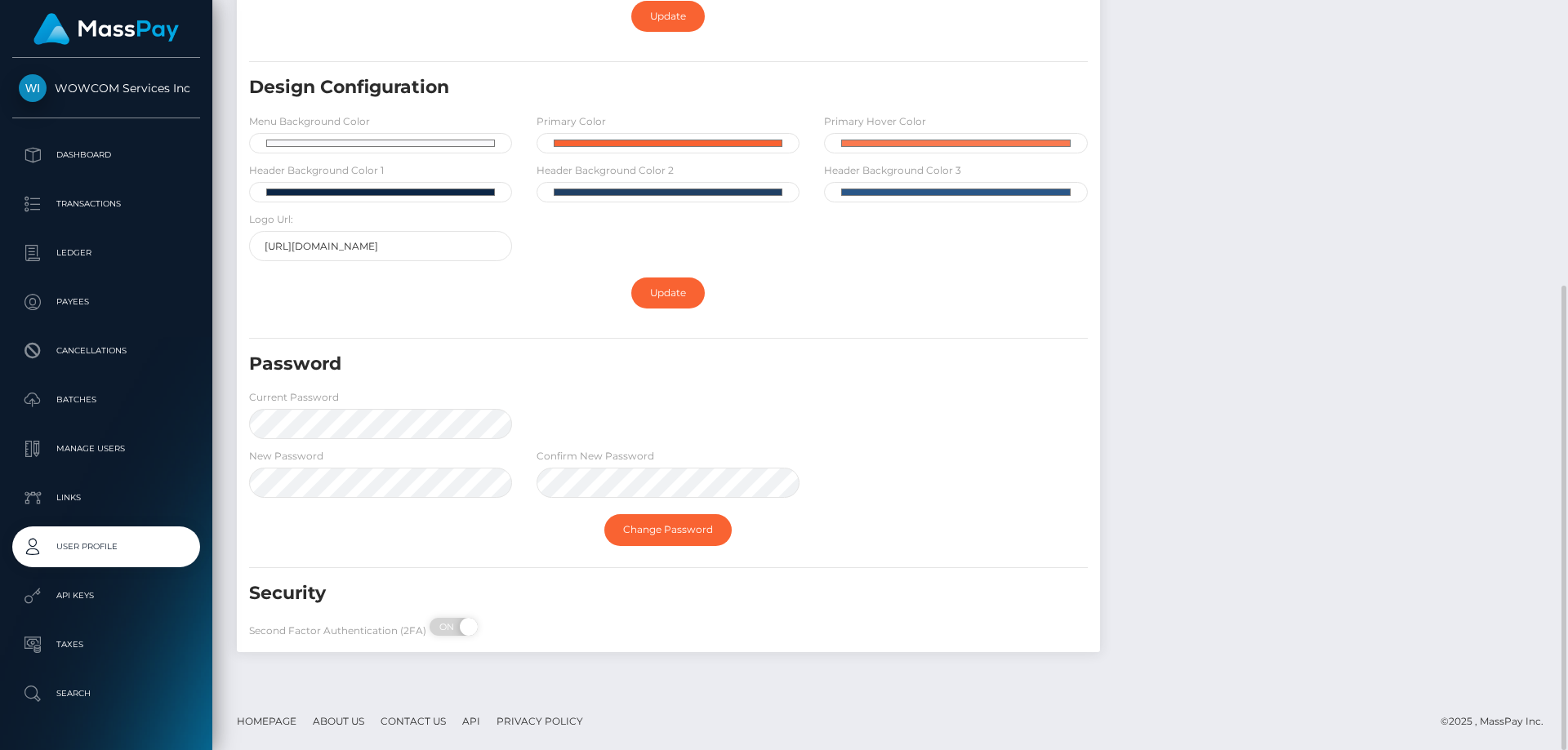
click at [716, 413] on div "Password Current Password" at bounding box center [668, 400] width 863 height 96
click at [445, 569] on form "E-mail agridea@metawin.inc Phone +000000000 Address 108 W 13th St Address 2 Sui…" at bounding box center [668, 166] width 838 height 957
click at [643, 537] on link "Change Password" at bounding box center [667, 529] width 128 height 31
click at [669, 418] on div "Password Current Password" at bounding box center [668, 400] width 863 height 96
click at [632, 536] on link "Change Password" at bounding box center [667, 529] width 128 height 31
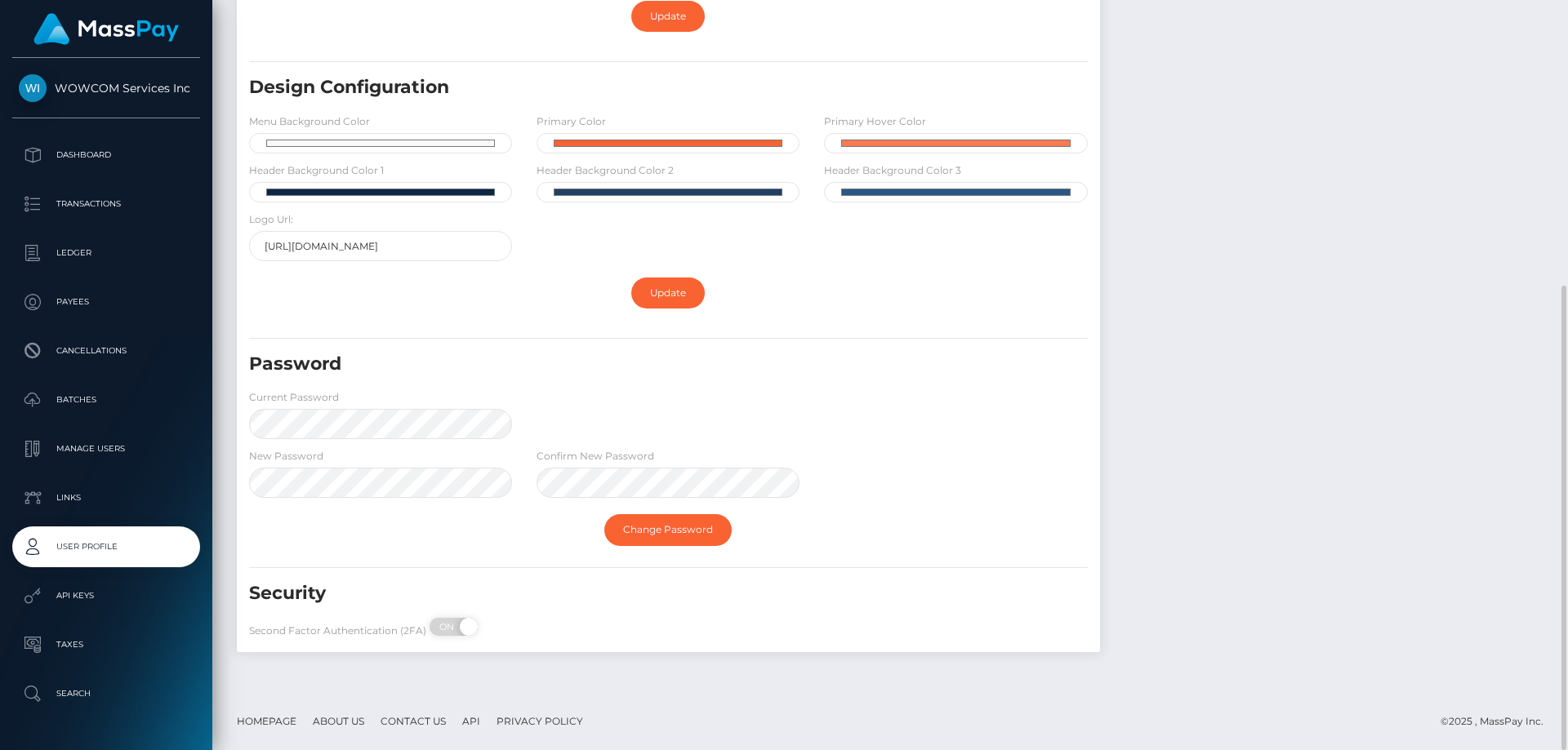
click at [370, 531] on div "Change Password" at bounding box center [668, 529] width 863 height 47
click at [664, 523] on link "Change Password" at bounding box center [667, 529] width 128 height 31
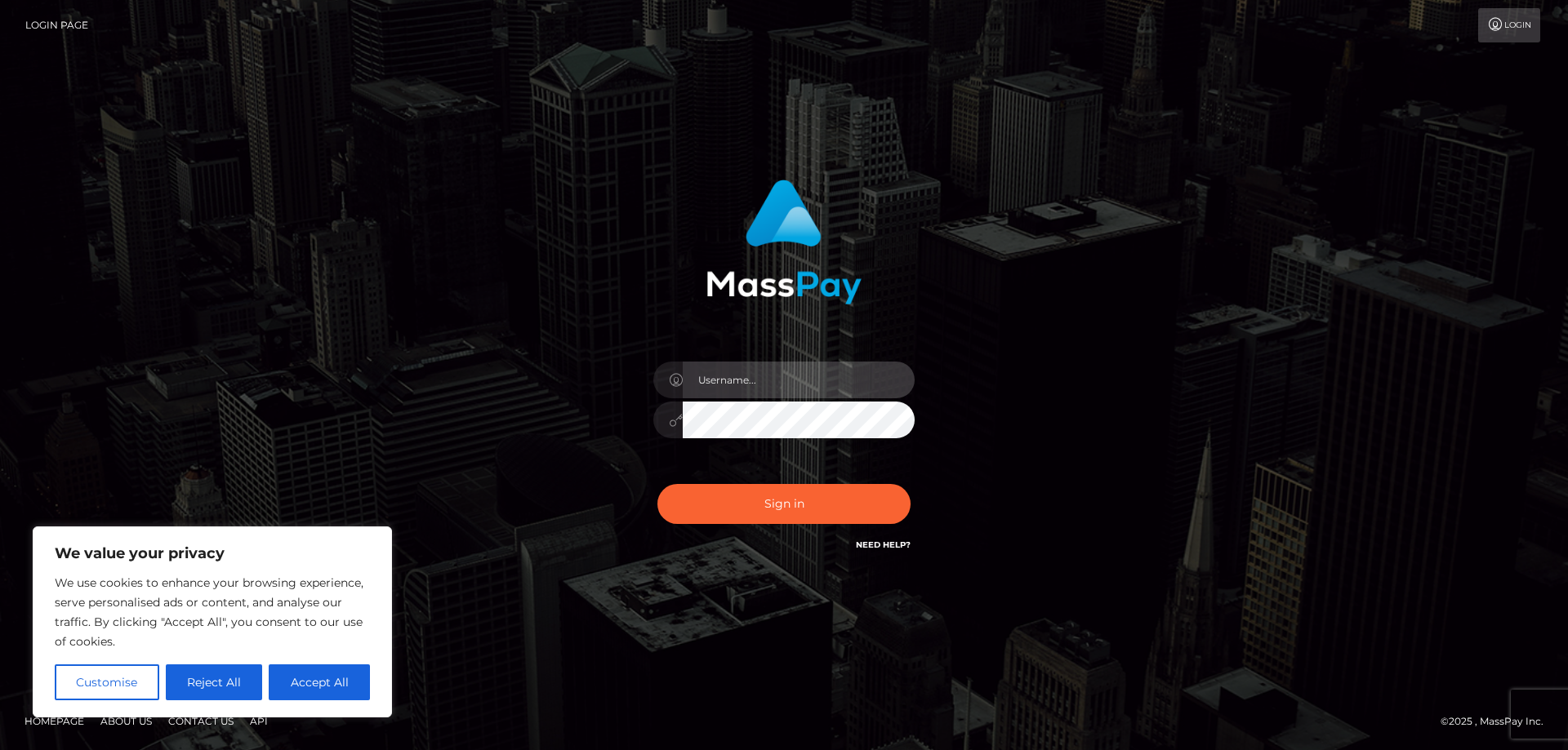
type input "[PERSON_NAME].rollacan"
click at [547, 417] on div "alexandru.rollacan Sign in" at bounding box center [784, 375] width 931 height 416
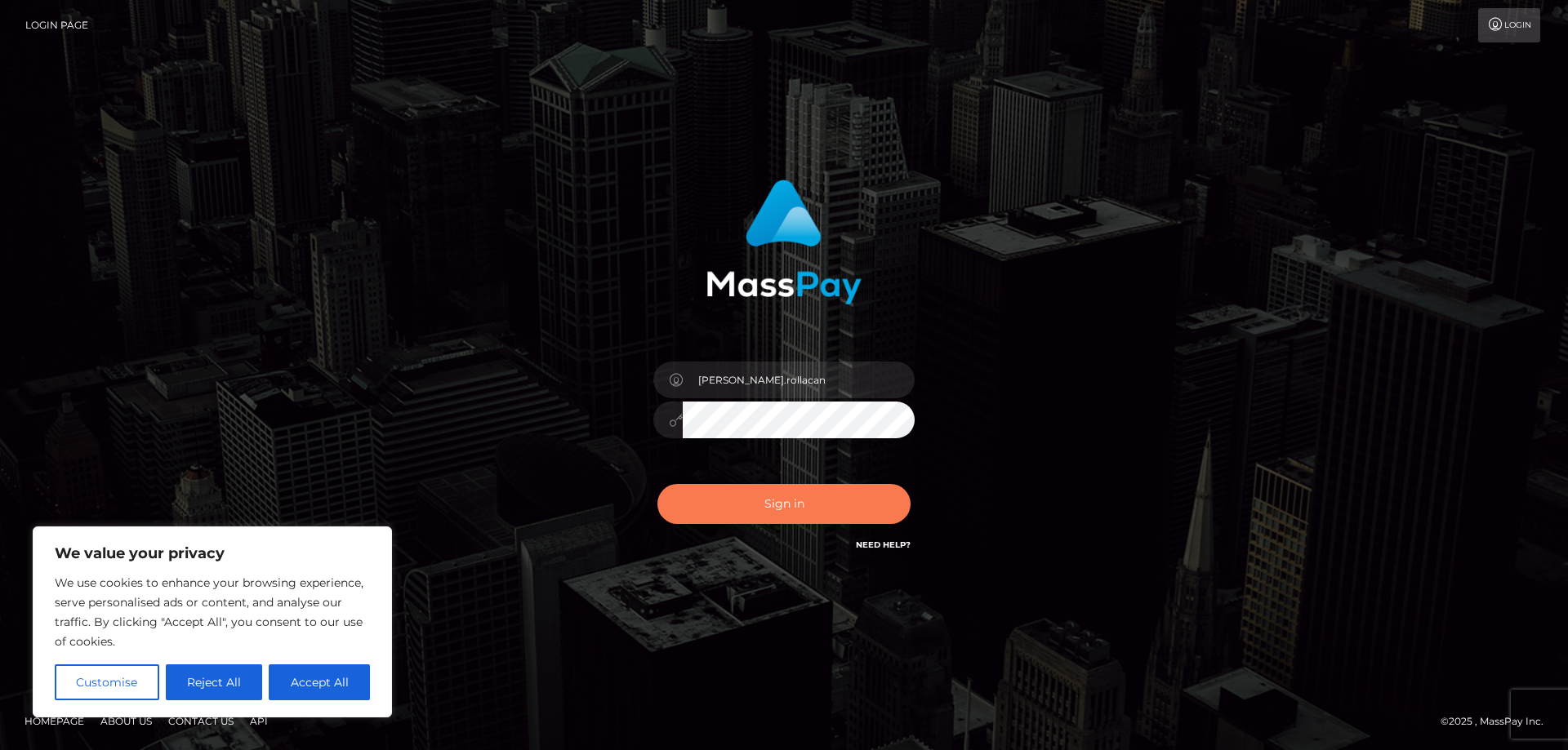
click at [702, 510] on button "Sign in" at bounding box center [784, 504] width 253 height 40
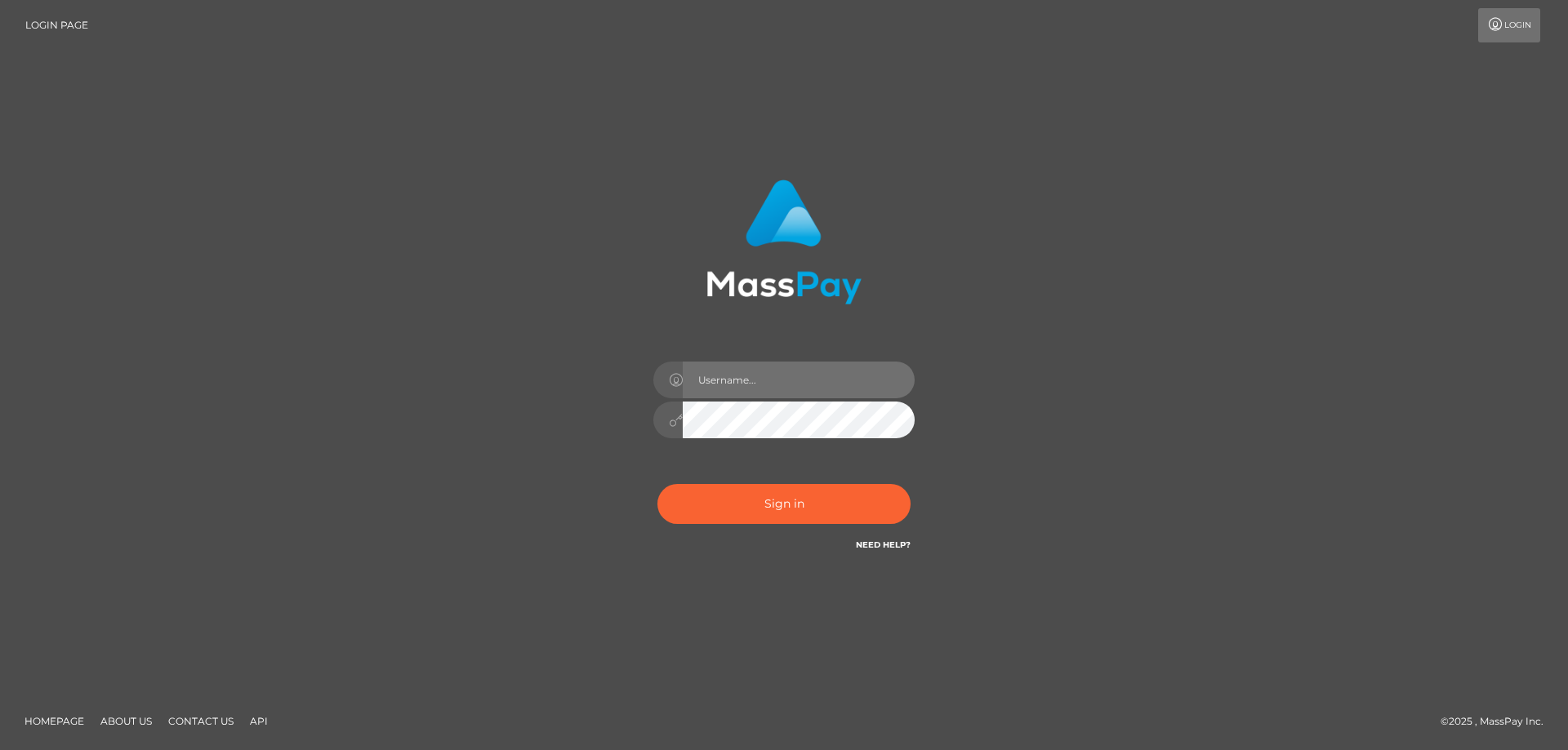
click at [762, 392] on input "text" at bounding box center [799, 379] width 232 height 37
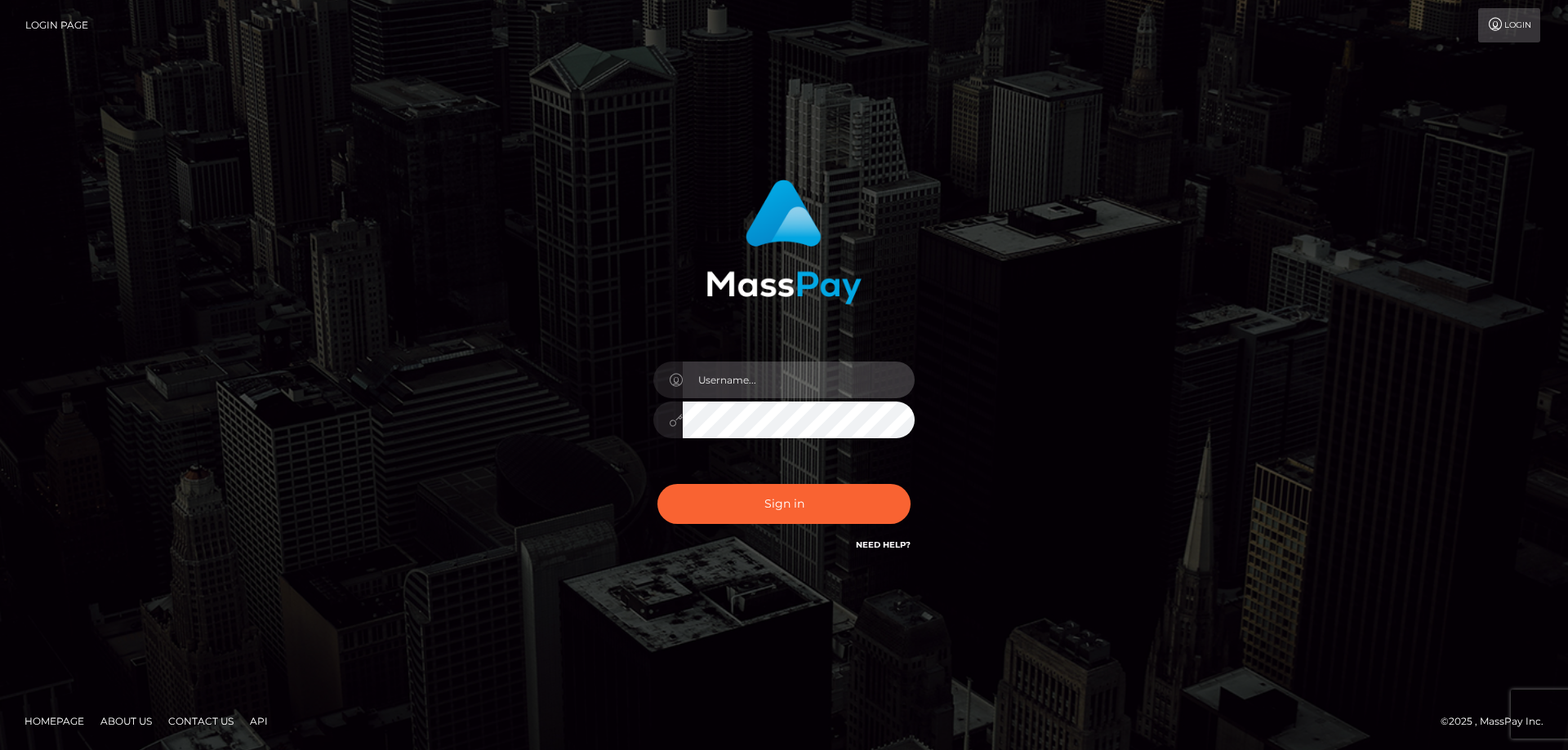
type input "[PERSON_NAME].rollacan"
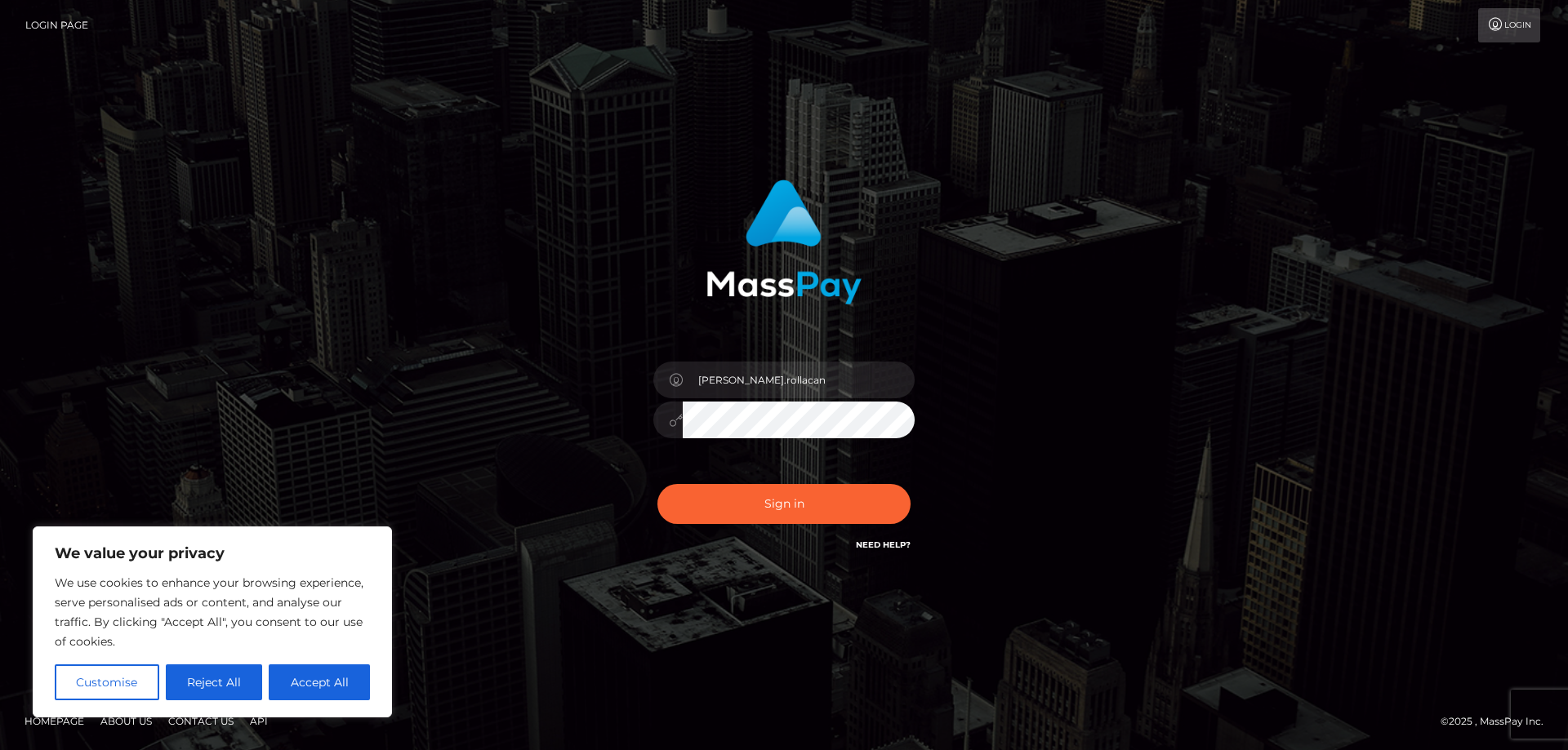
click at [670, 458] on div "[PERSON_NAME].rollacan" at bounding box center [784, 412] width 286 height 125
click at [754, 511] on button "Sign in" at bounding box center [784, 504] width 253 height 40
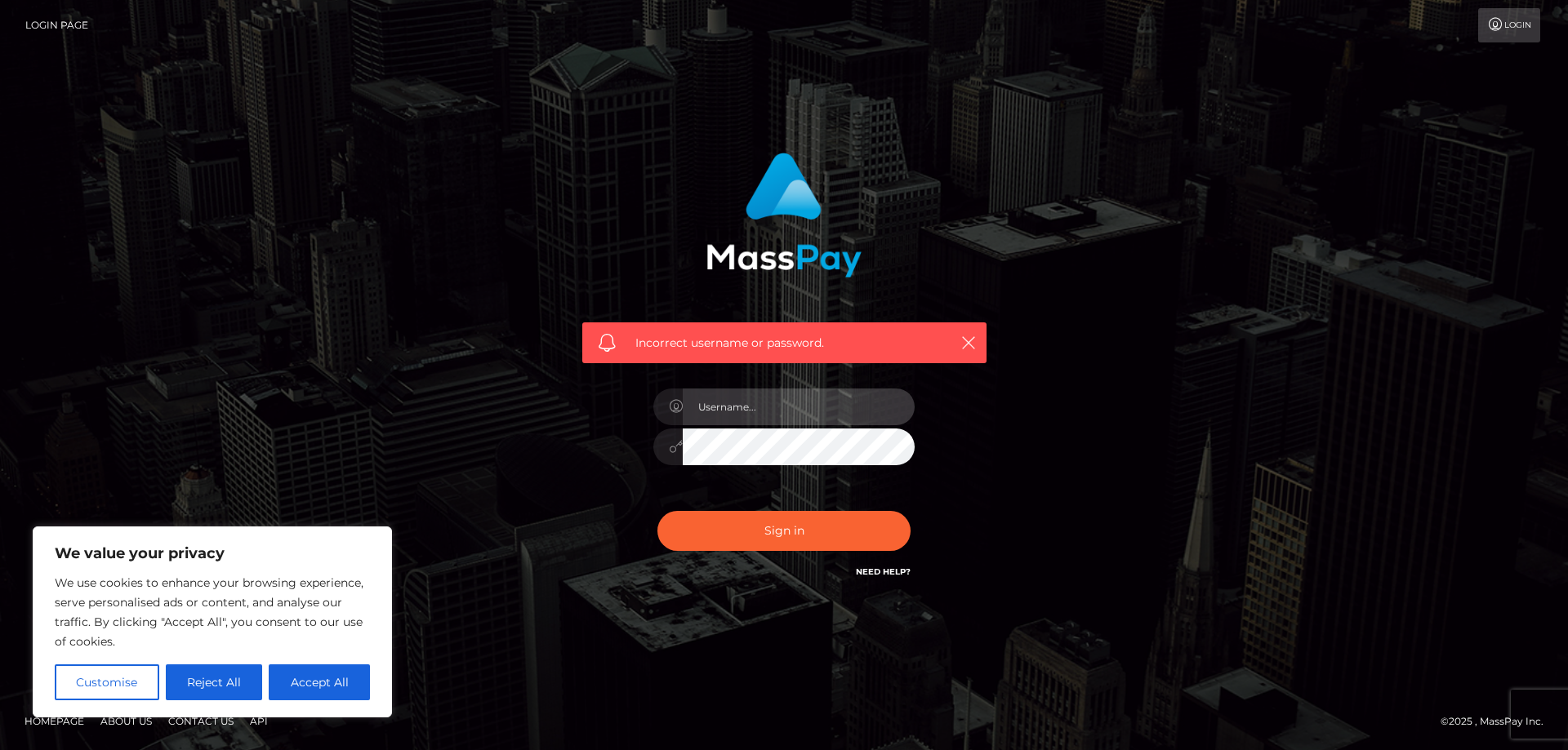
type input "[PERSON_NAME].rollacan"
click at [373, 426] on div "Incorrect username or password. [PERSON_NAME].rollacan" at bounding box center [784, 375] width 931 height 469
drag, startPoint x: 437, startPoint y: 447, endPoint x: 608, endPoint y: 558, distance: 203.9
click at [437, 447] on div "Incorrect username or password. [PERSON_NAME].rollacan" at bounding box center [784, 375] width 931 height 469
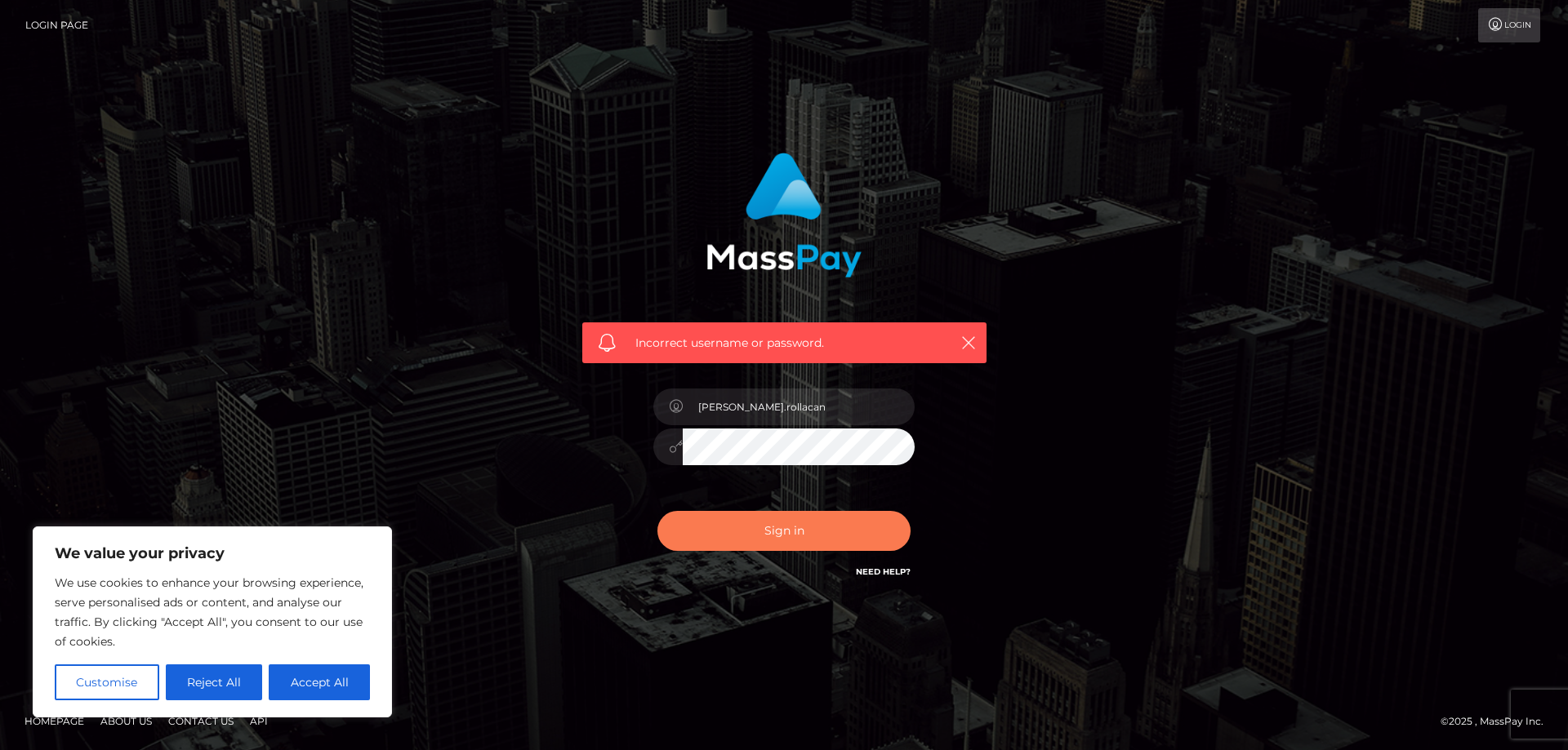
click at [764, 527] on button "Sign in" at bounding box center [784, 530] width 253 height 40
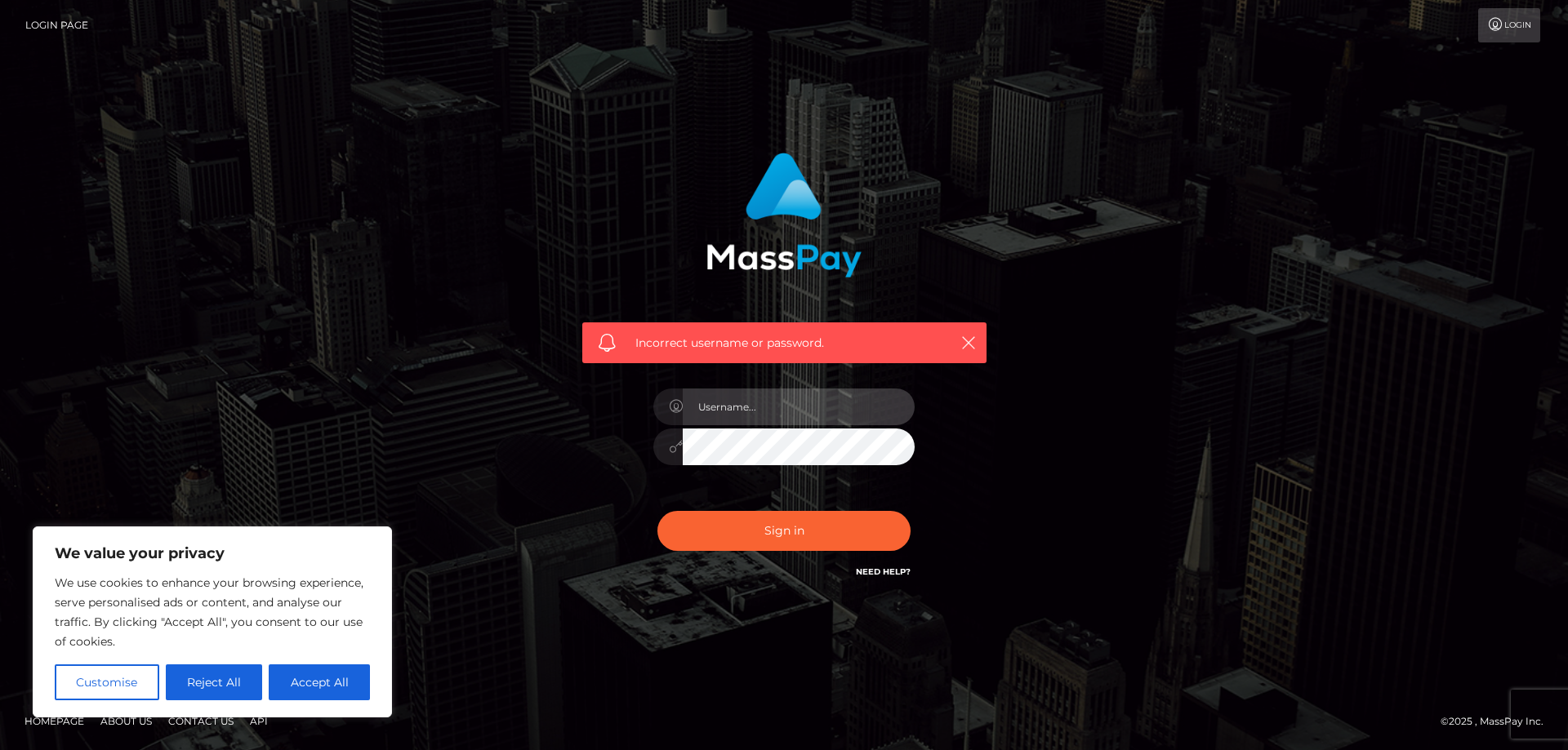
type input "[PERSON_NAME].rollacan"
click at [800, 401] on input "[PERSON_NAME].rollacan" at bounding box center [799, 407] width 232 height 37
click at [310, 430] on div "Incorrect username or password. [PERSON_NAME].rollacan" at bounding box center [784, 375] width 1568 height 714
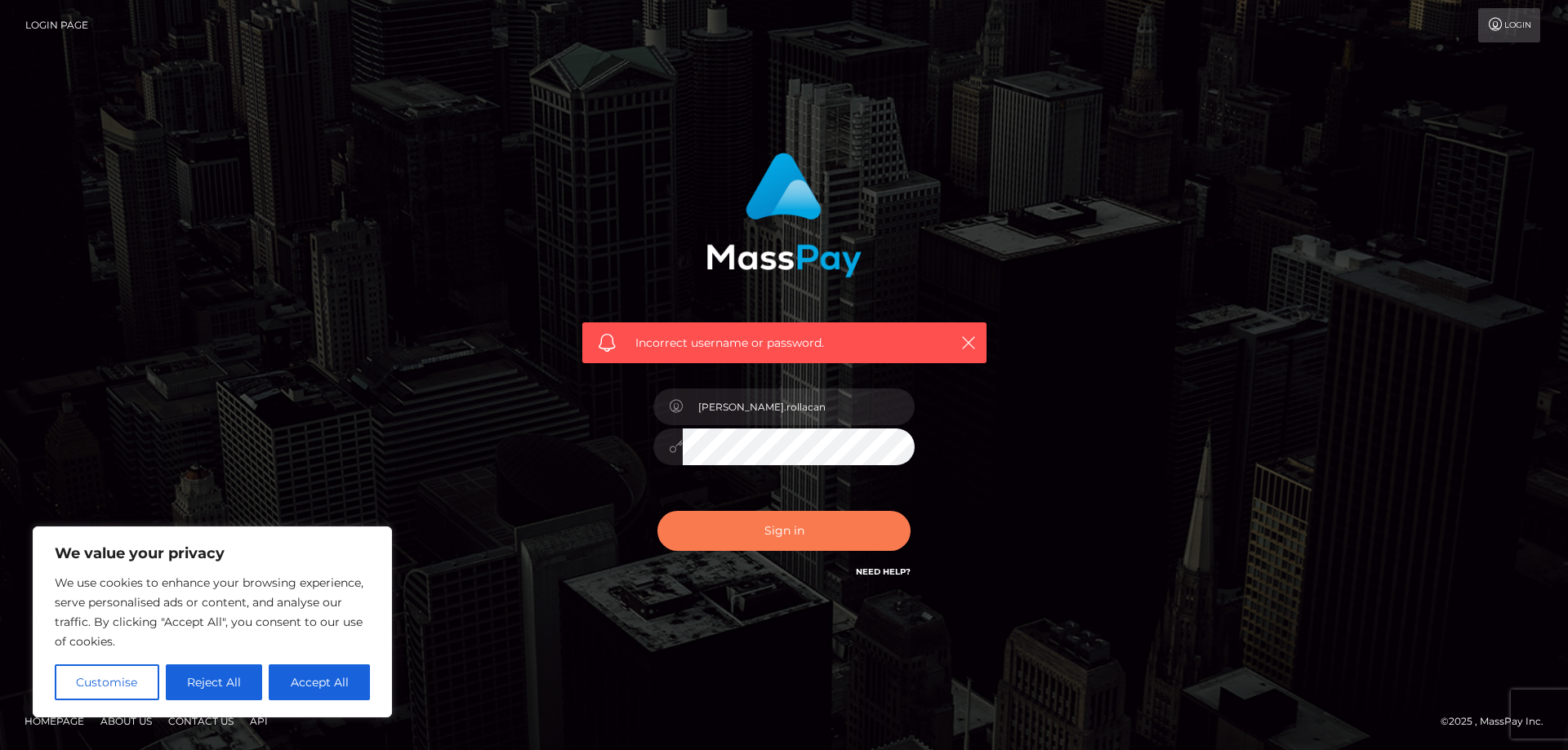
click at [748, 536] on button "Sign in" at bounding box center [784, 530] width 253 height 40
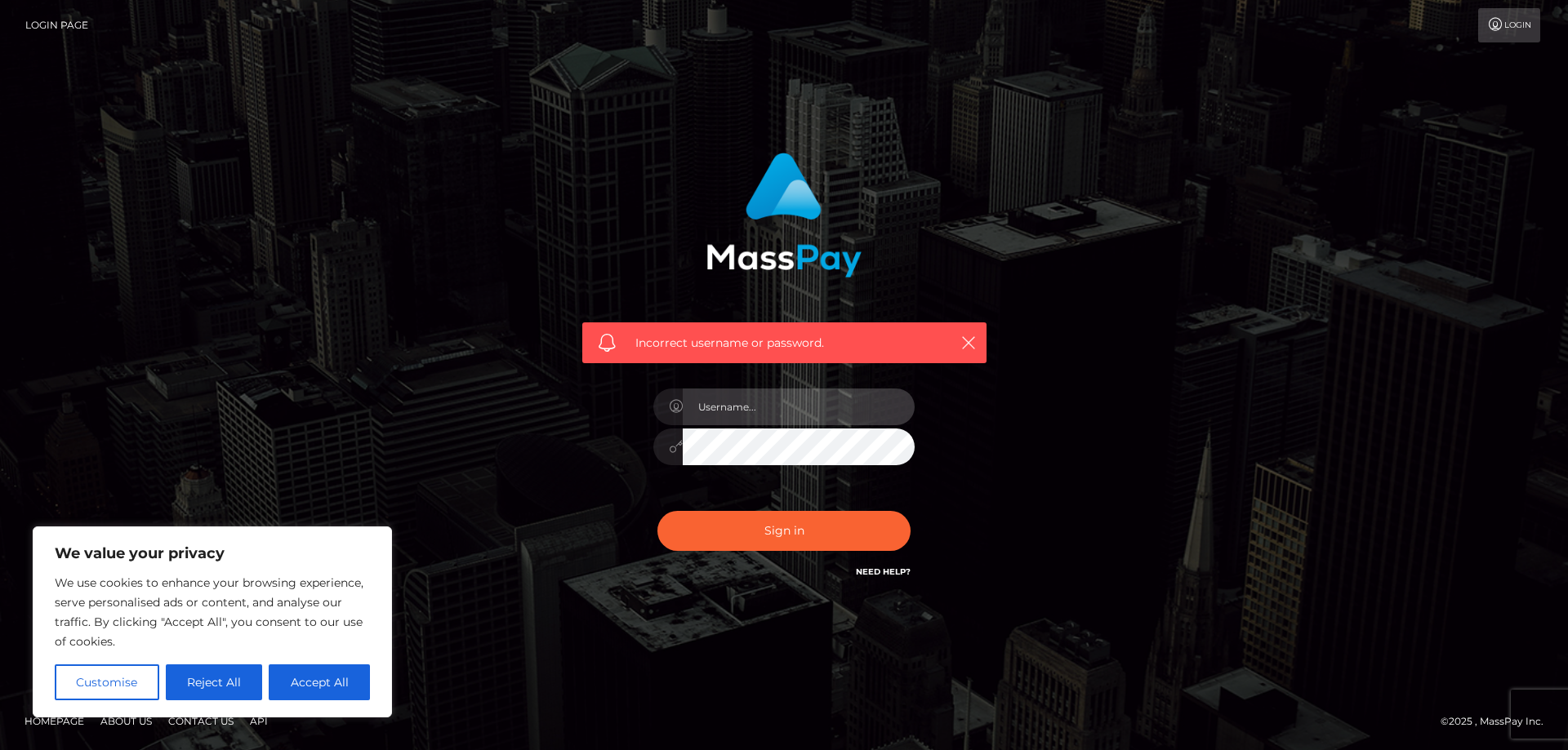
type input "[PERSON_NAME].rollacan"
click at [823, 410] on input "[PERSON_NAME].rollacan" at bounding box center [799, 407] width 232 height 37
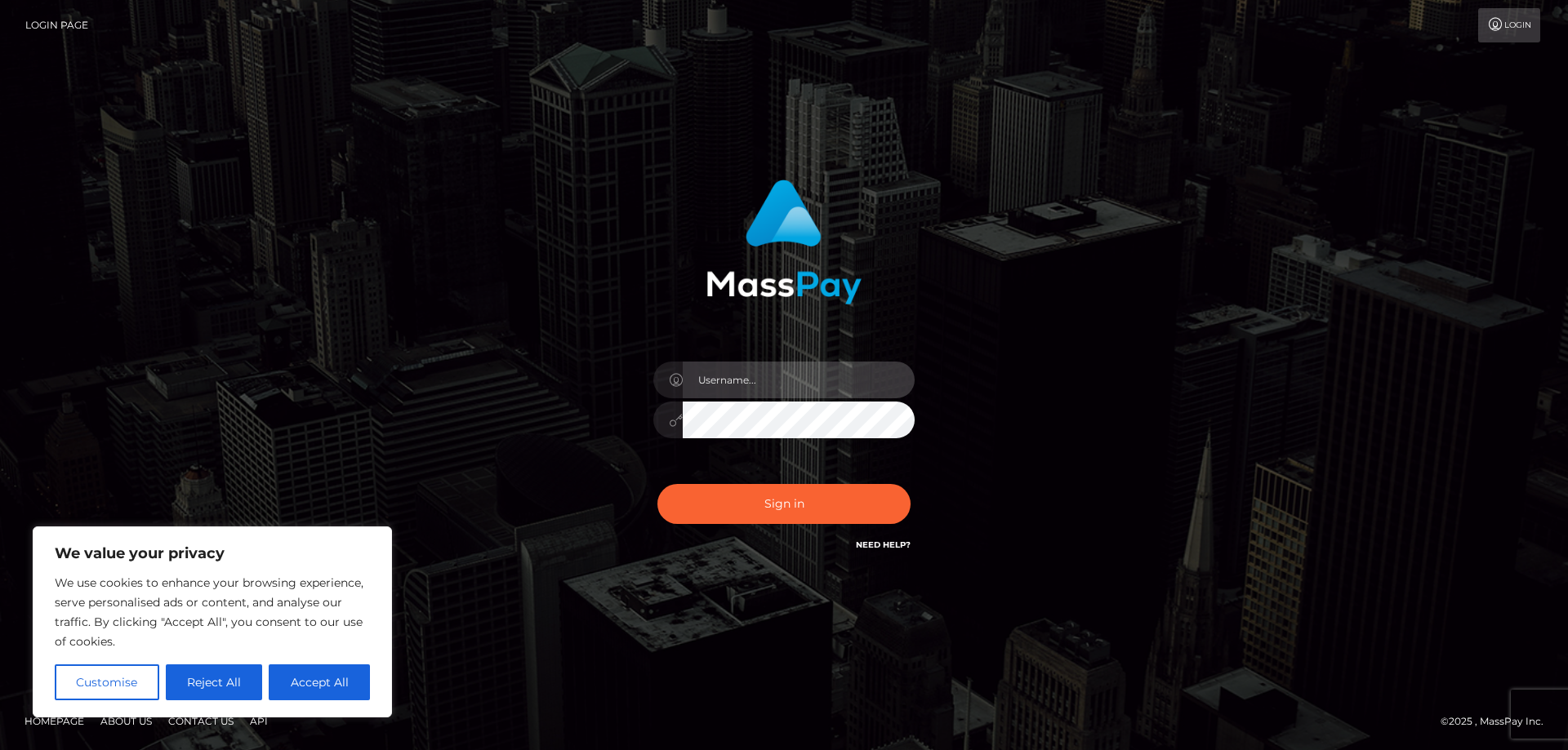
type input "[PERSON_NAME].rollacan"
click at [394, 432] on div "[PERSON_NAME].rollacan Sign in" at bounding box center [784, 375] width 931 height 416
type input "[PERSON_NAME].rollacan"
click at [833, 388] on input "alexandru.rollacan" at bounding box center [799, 379] width 232 height 37
click at [394, 418] on div "alexandru.rollacan Sign in" at bounding box center [784, 375] width 931 height 416
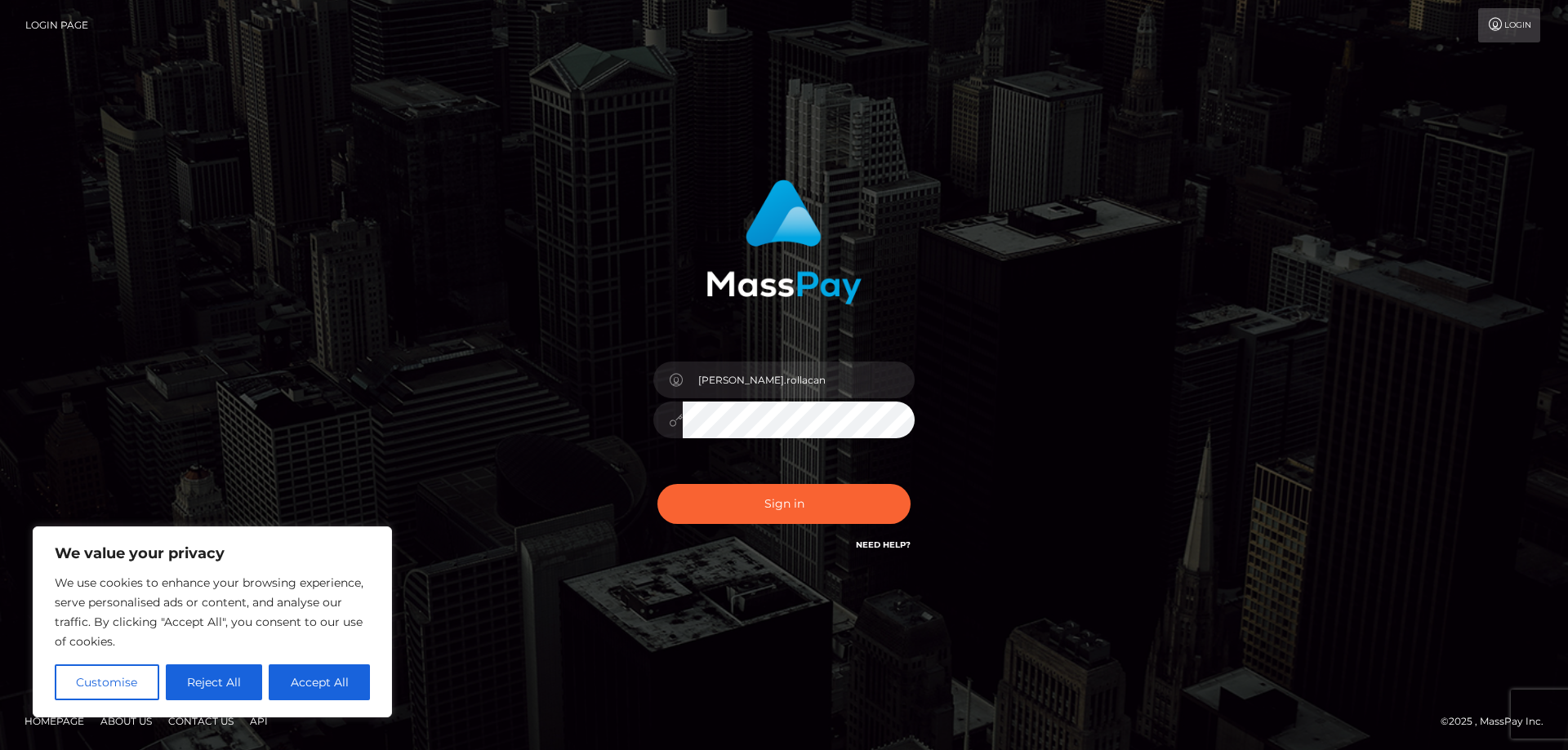
click at [609, 471] on div "alexandru.rollacan Sign in" at bounding box center [784, 366] width 429 height 399
click at [707, 507] on button "Sign in" at bounding box center [784, 504] width 253 height 40
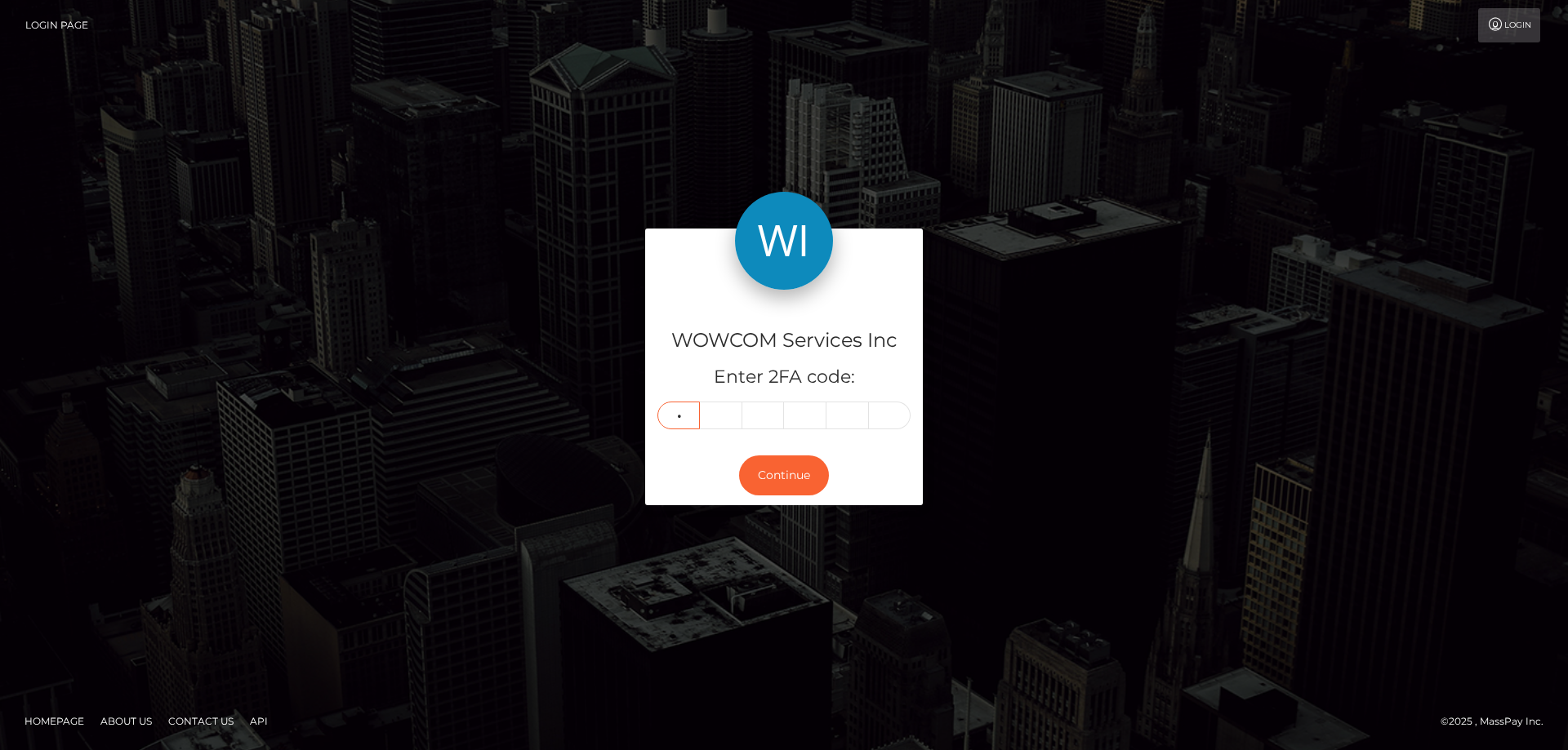
type input "2"
type input "8"
type input "2"
type input "6"
type input "9"
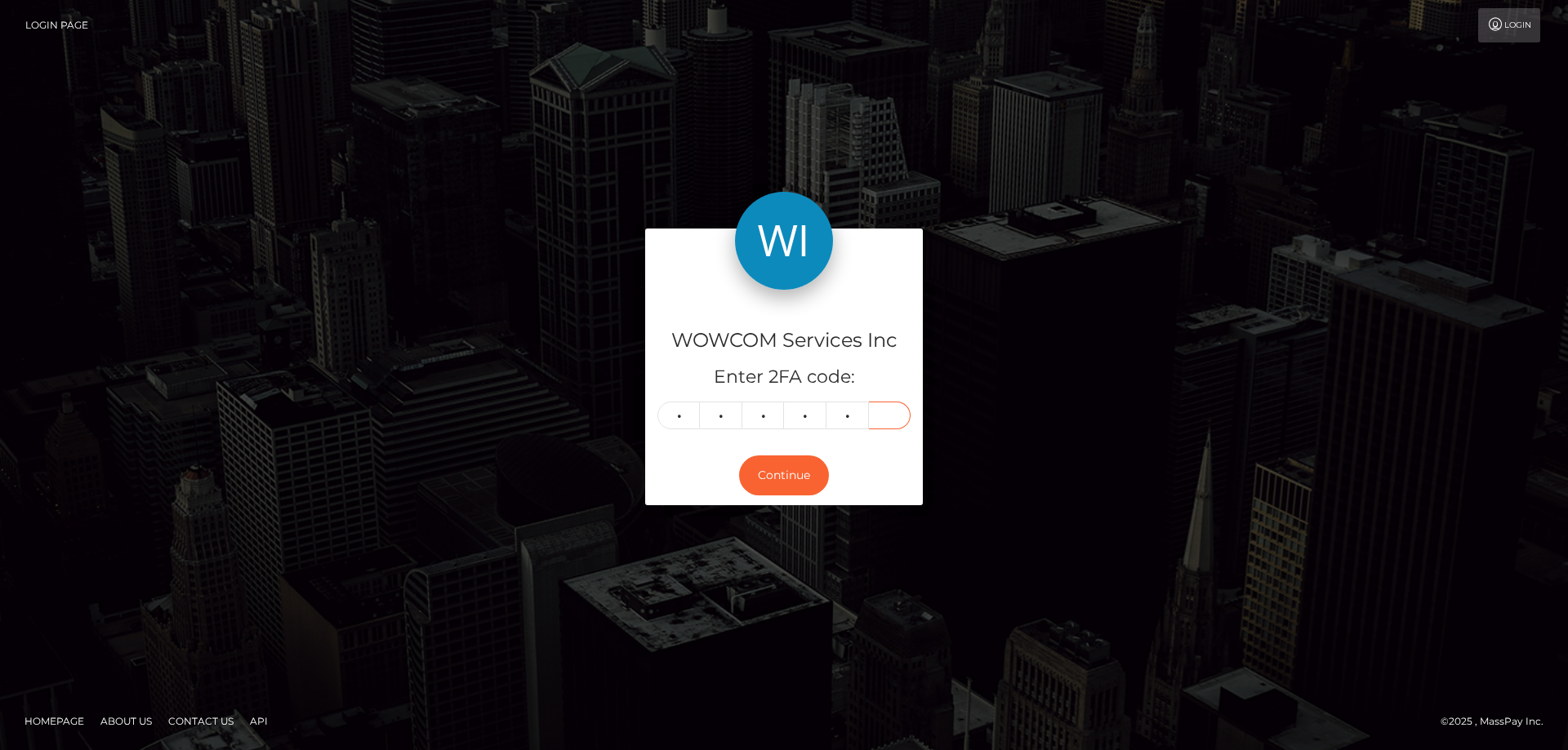
type input "5"
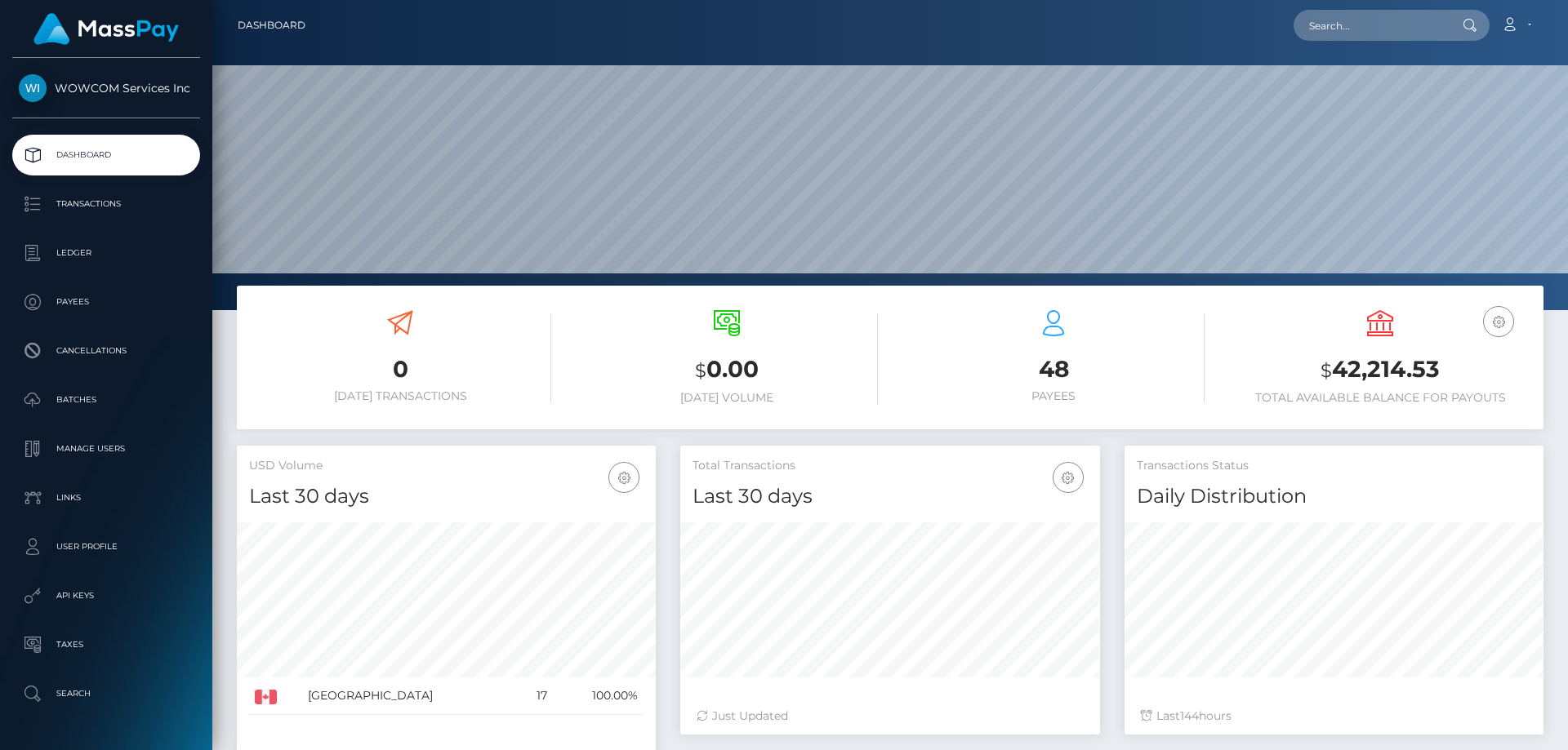
scroll to position [290, 420]
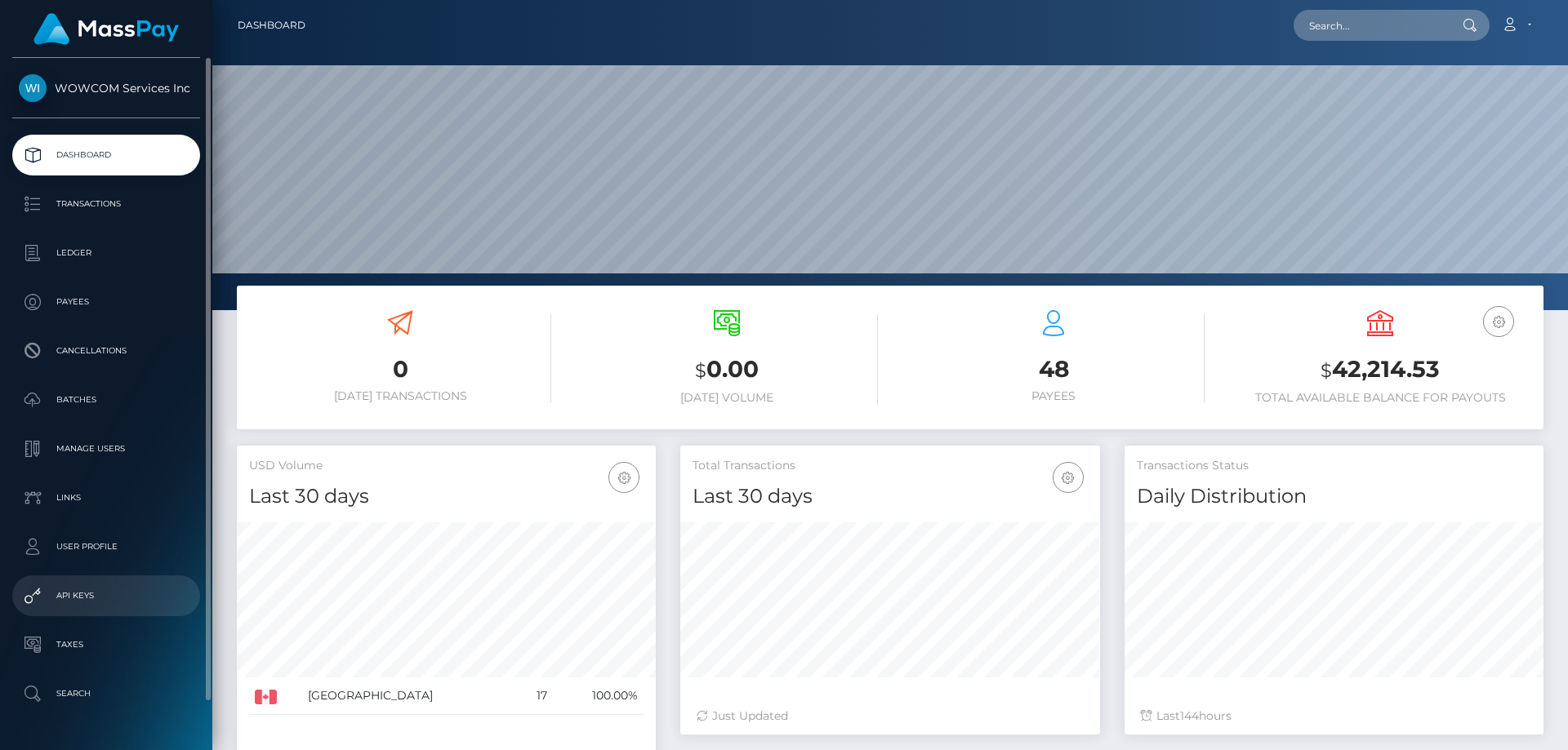
click at [97, 594] on p "API Keys" at bounding box center [106, 596] width 175 height 25
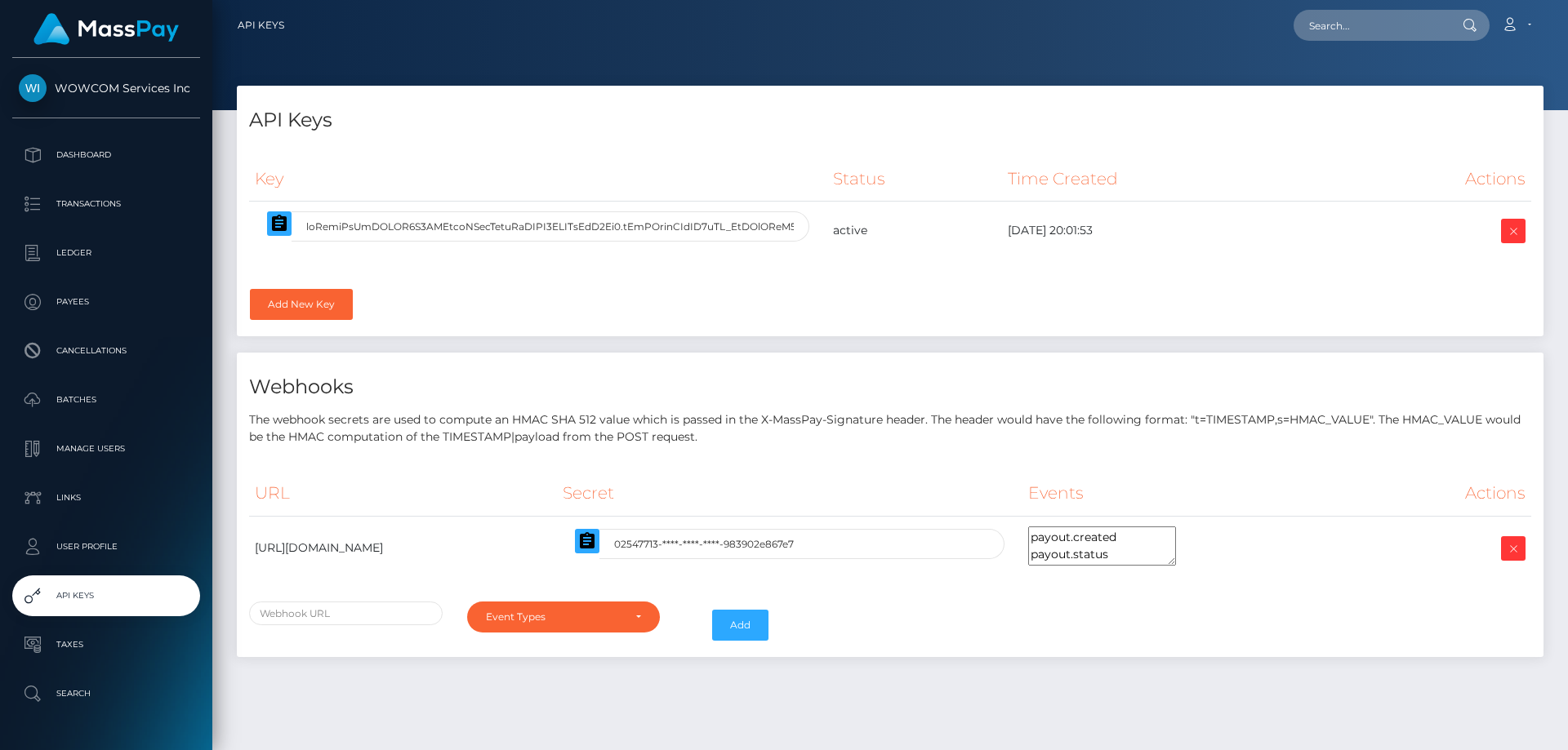
select select
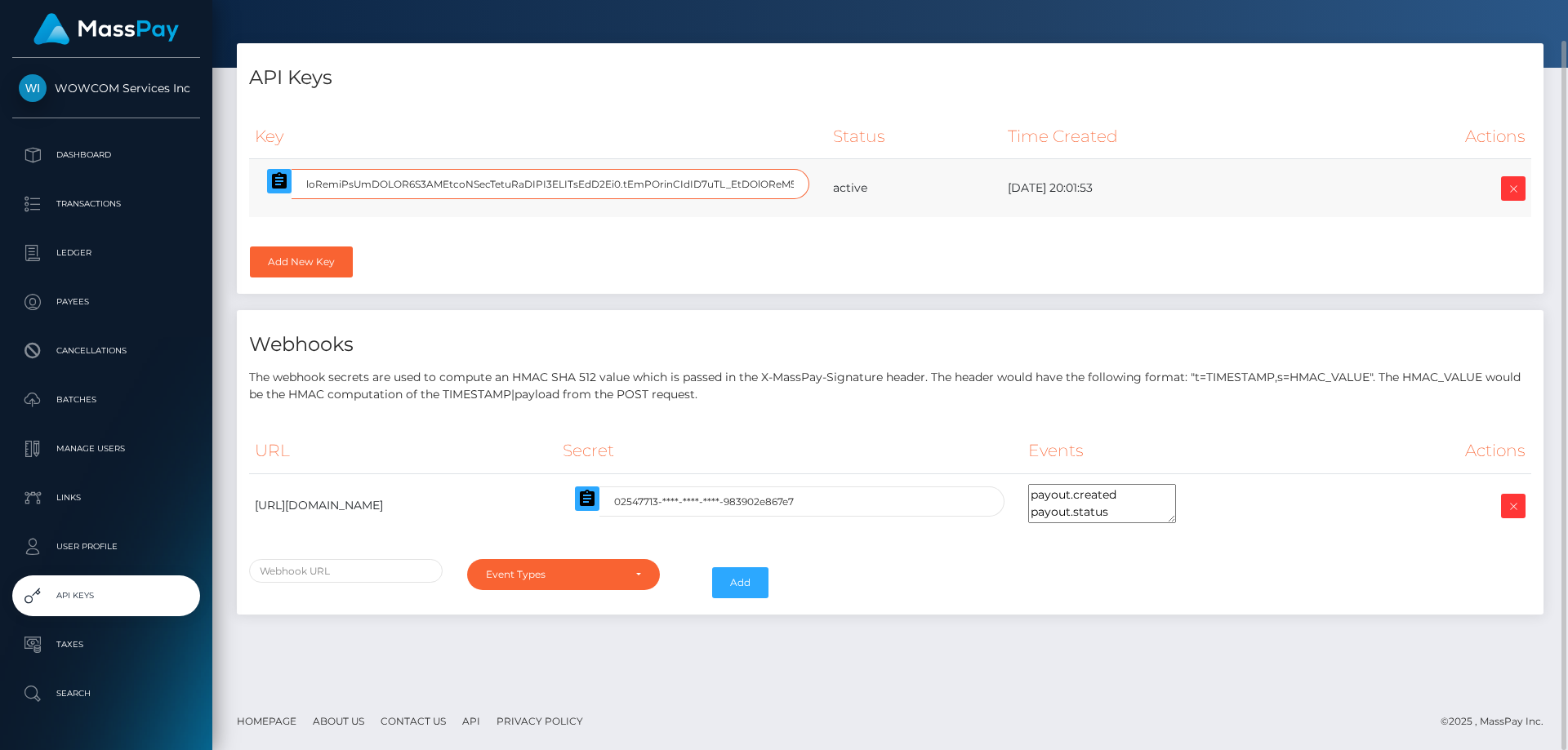
click at [451, 193] on input "text" at bounding box center [549, 184] width 518 height 31
click at [697, 183] on input "text" at bounding box center [549, 184] width 518 height 31
click at [1518, 184] on icon at bounding box center [1514, 189] width 20 height 21
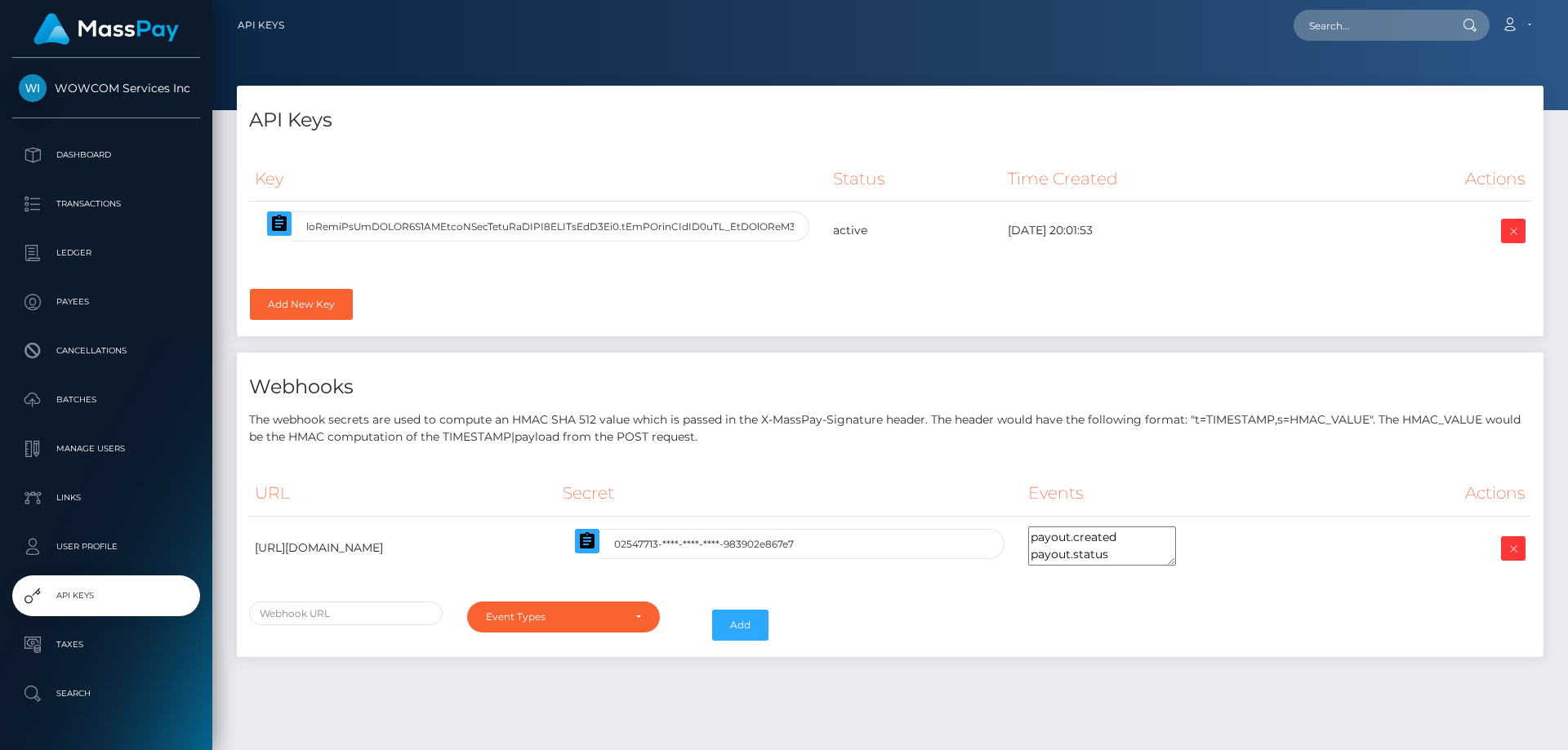
select select
click at [1513, 233] on icon at bounding box center [1514, 232] width 20 height 21
select select
click at [1509, 223] on icon at bounding box center [1514, 232] width 20 height 21
select select
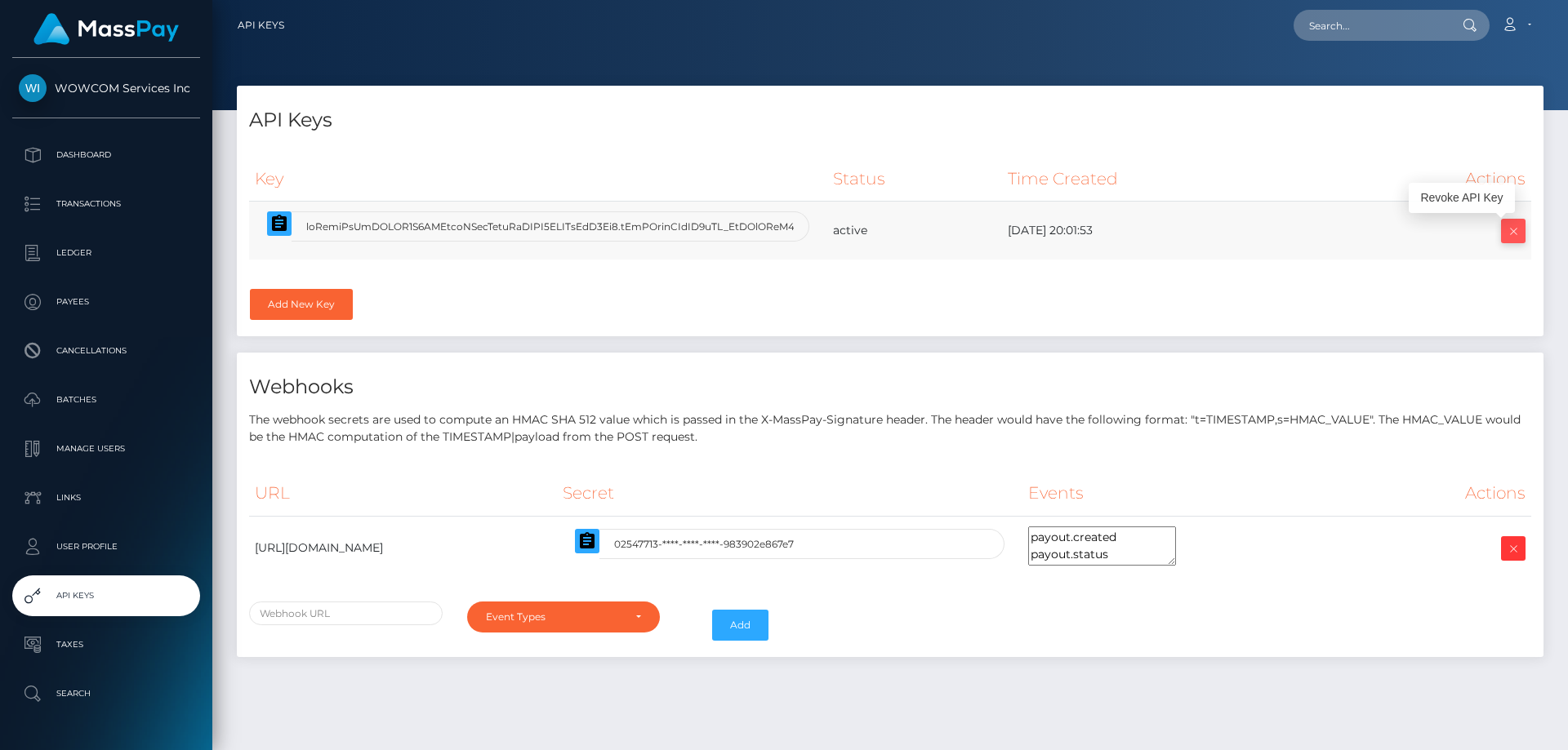
click at [1502, 235] on link at bounding box center [1513, 231] width 25 height 25
select select
